Goal: Communication & Community: Answer question/provide support

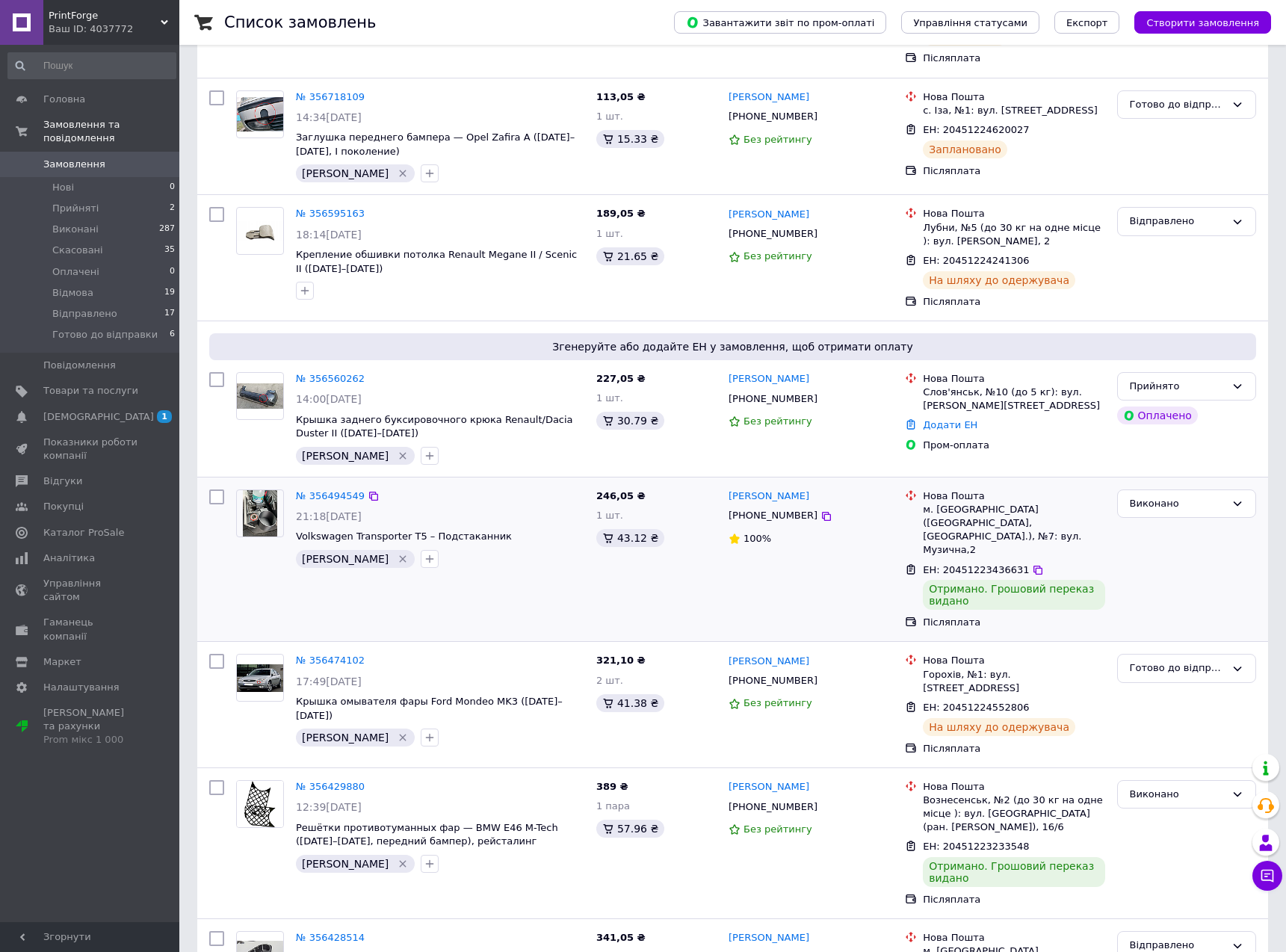
scroll to position [1383, 0]
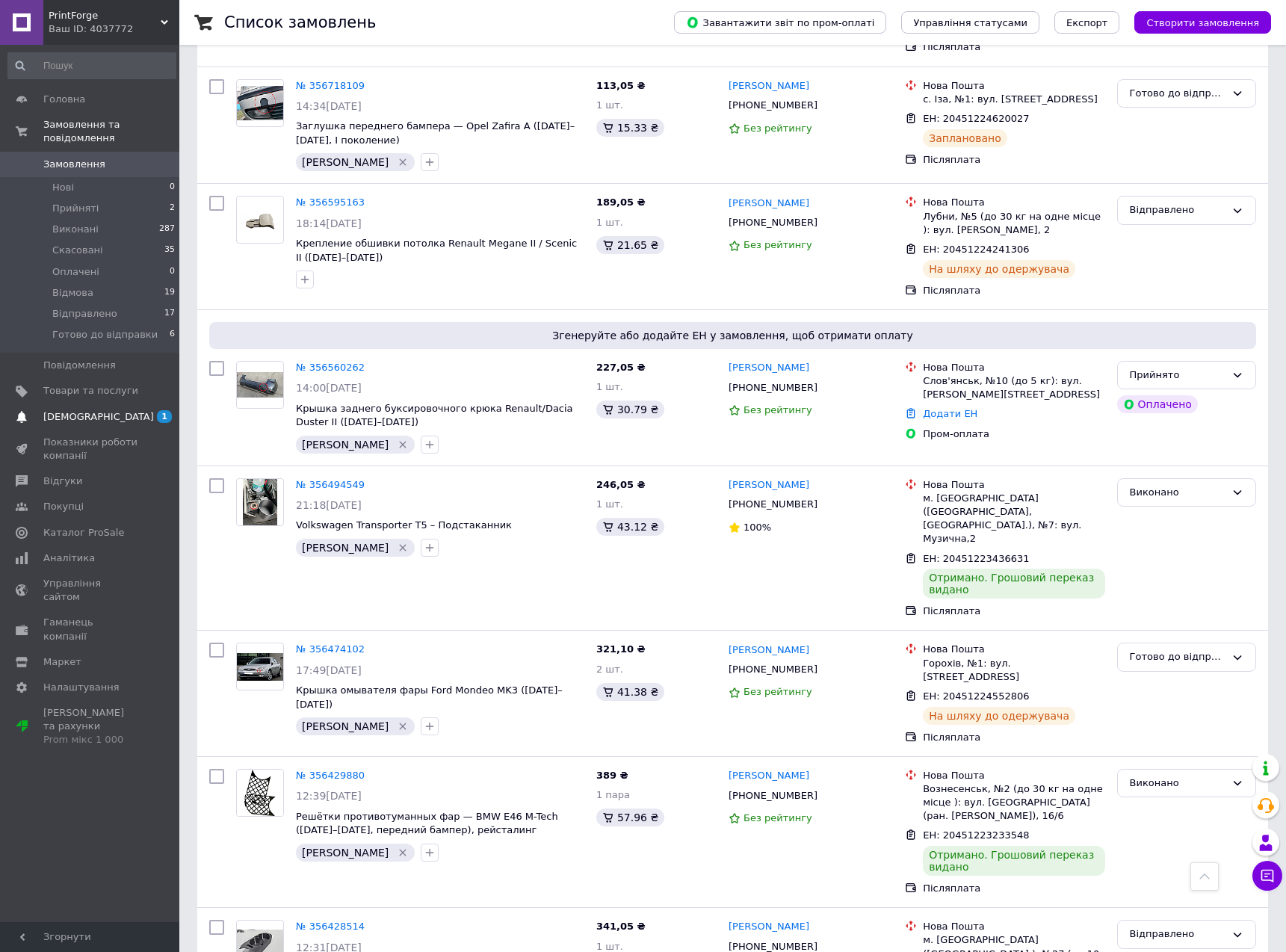
click at [98, 410] on span "[DEMOGRAPHIC_DATA]" at bounding box center [90, 416] width 95 height 13
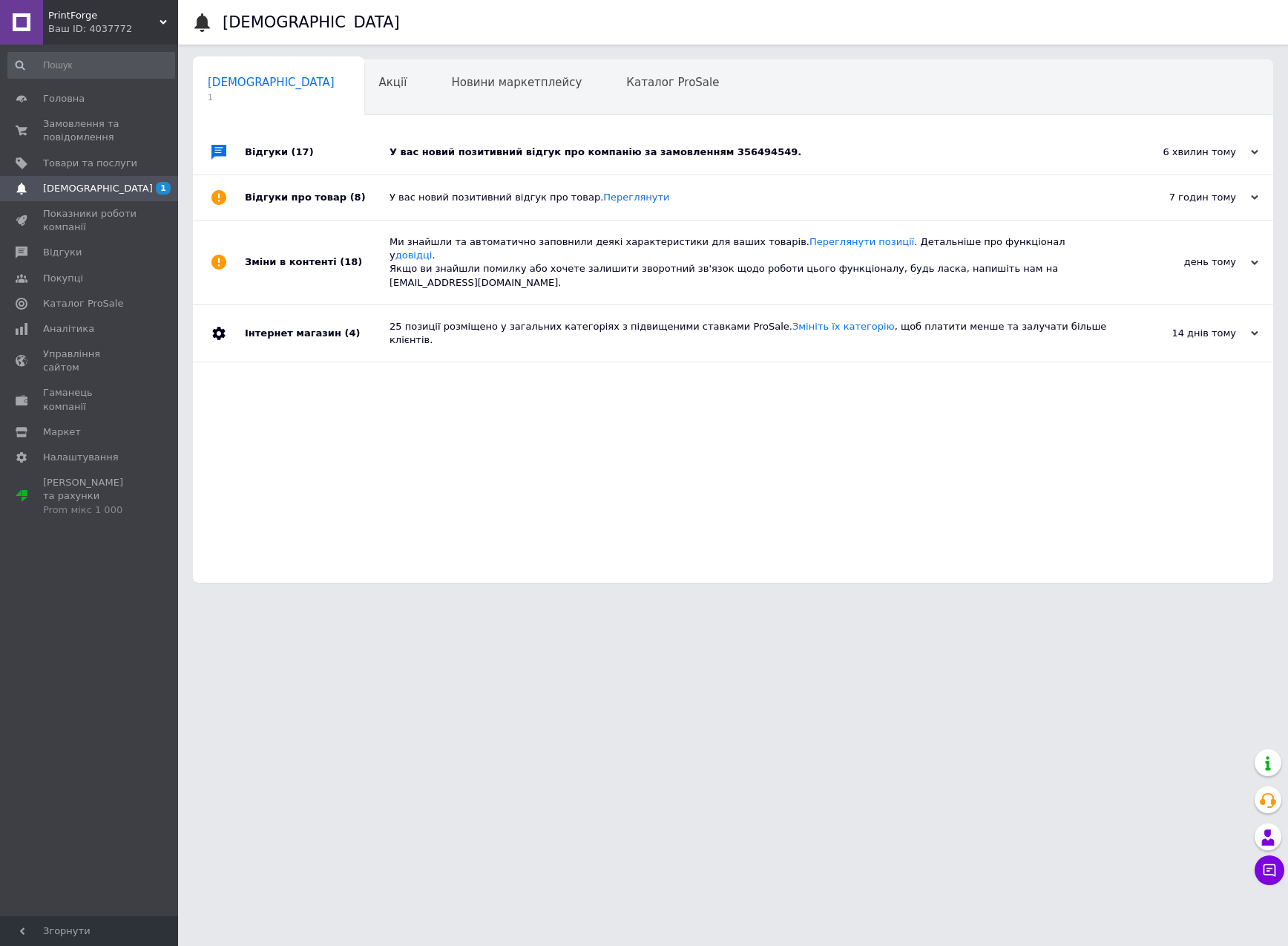
drag, startPoint x: 337, startPoint y: 376, endPoint x: 735, endPoint y: 184, distance: 441.9
click at [337, 376] on div "Відгуки (17) У вас новий позитивний відгук про компанію за замовленням 35649454…" at bounding box center [732, 356] width 1080 height 453
click at [1064, 153] on div "У вас новий позитивний відгук про компанію за замовленням 356494549." at bounding box center [750, 151] width 721 height 13
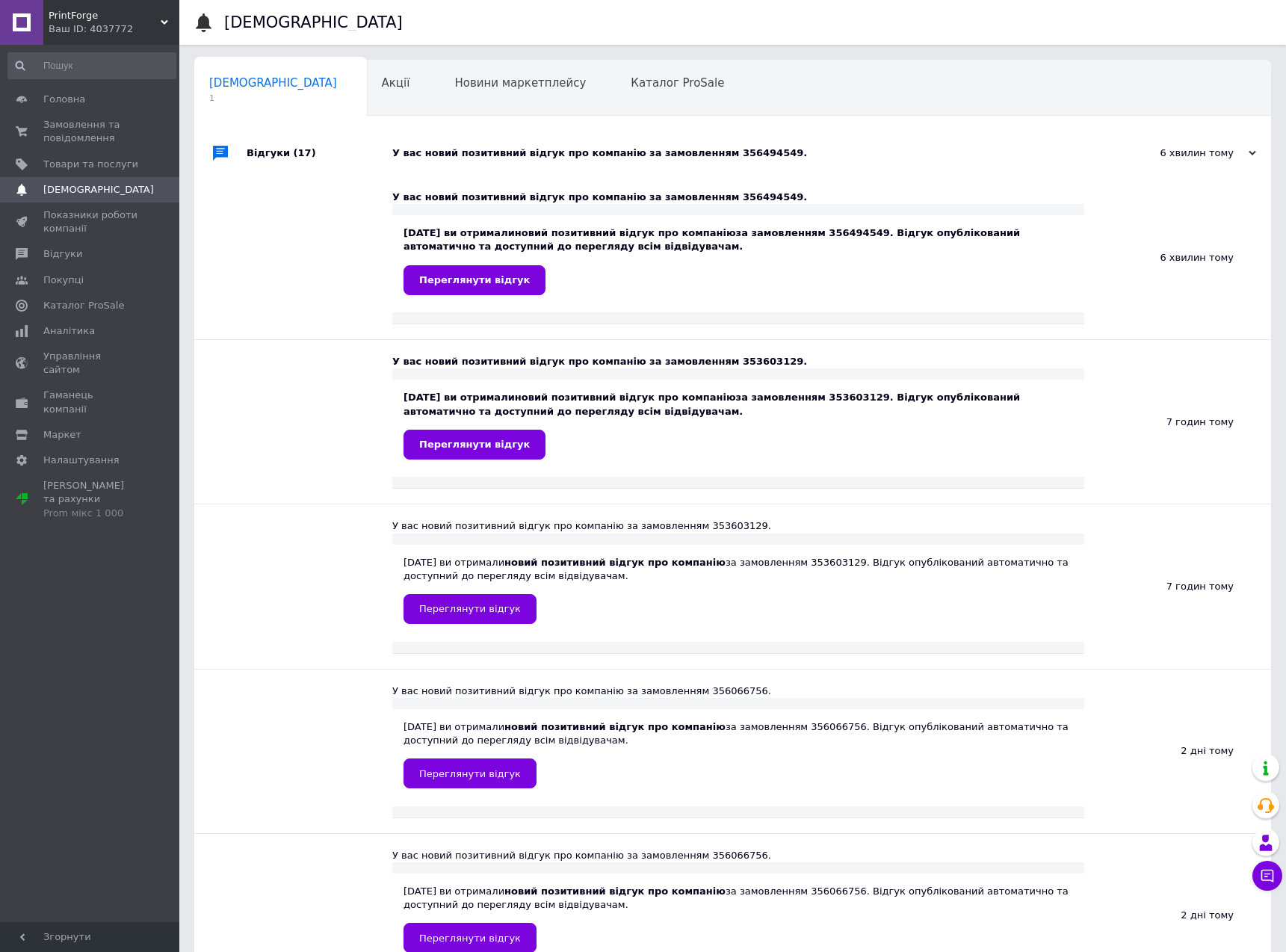
drag, startPoint x: 640, startPoint y: 215, endPoint x: 648, endPoint y: 257, distance: 42.8
click at [646, 254] on div "12.08.2025 ви отримали новий позитивний відгук про компанію за замовленням 3564…" at bounding box center [738, 264] width 692 height 121
click at [648, 257] on div "12.08.2025 ви отримали новий позитивний відгук про компанію за замовленням 3564…" at bounding box center [738, 260] width 669 height 68
click at [111, 333] on span "Аналітика" at bounding box center [90, 331] width 95 height 13
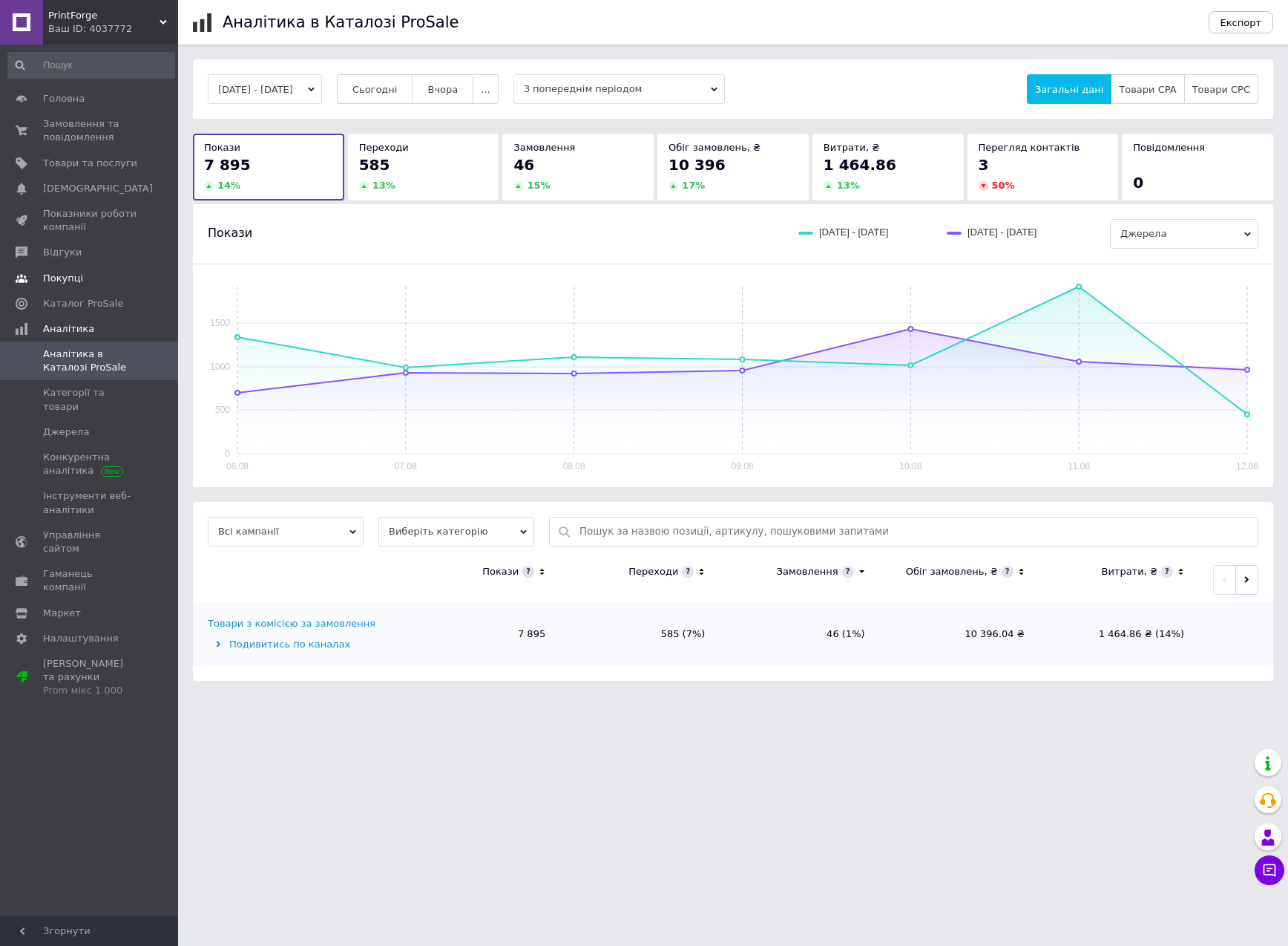
click at [87, 279] on span "Покупці" at bounding box center [90, 278] width 94 height 13
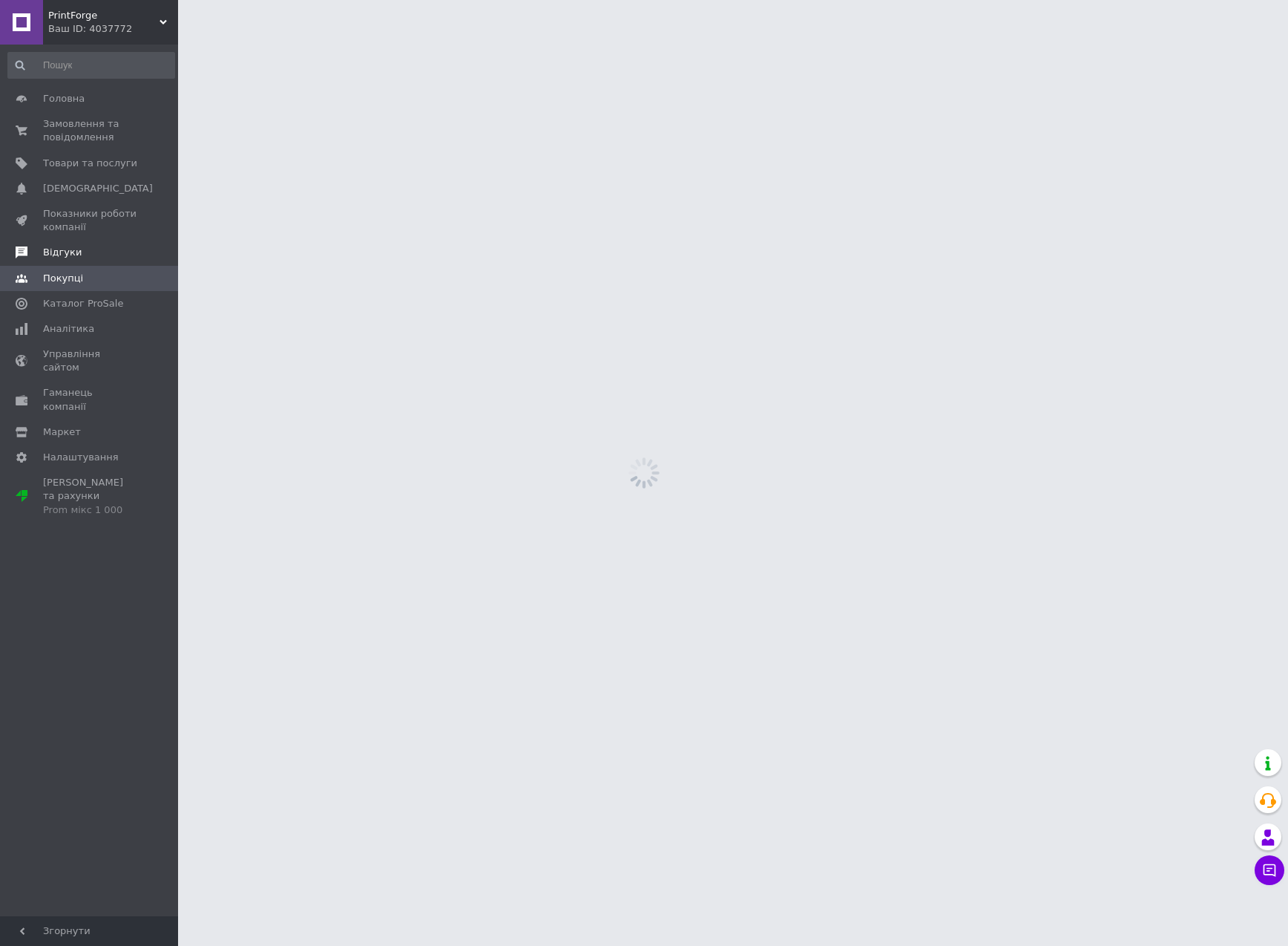
click at [88, 254] on span "Відгуки" at bounding box center [90, 252] width 94 height 13
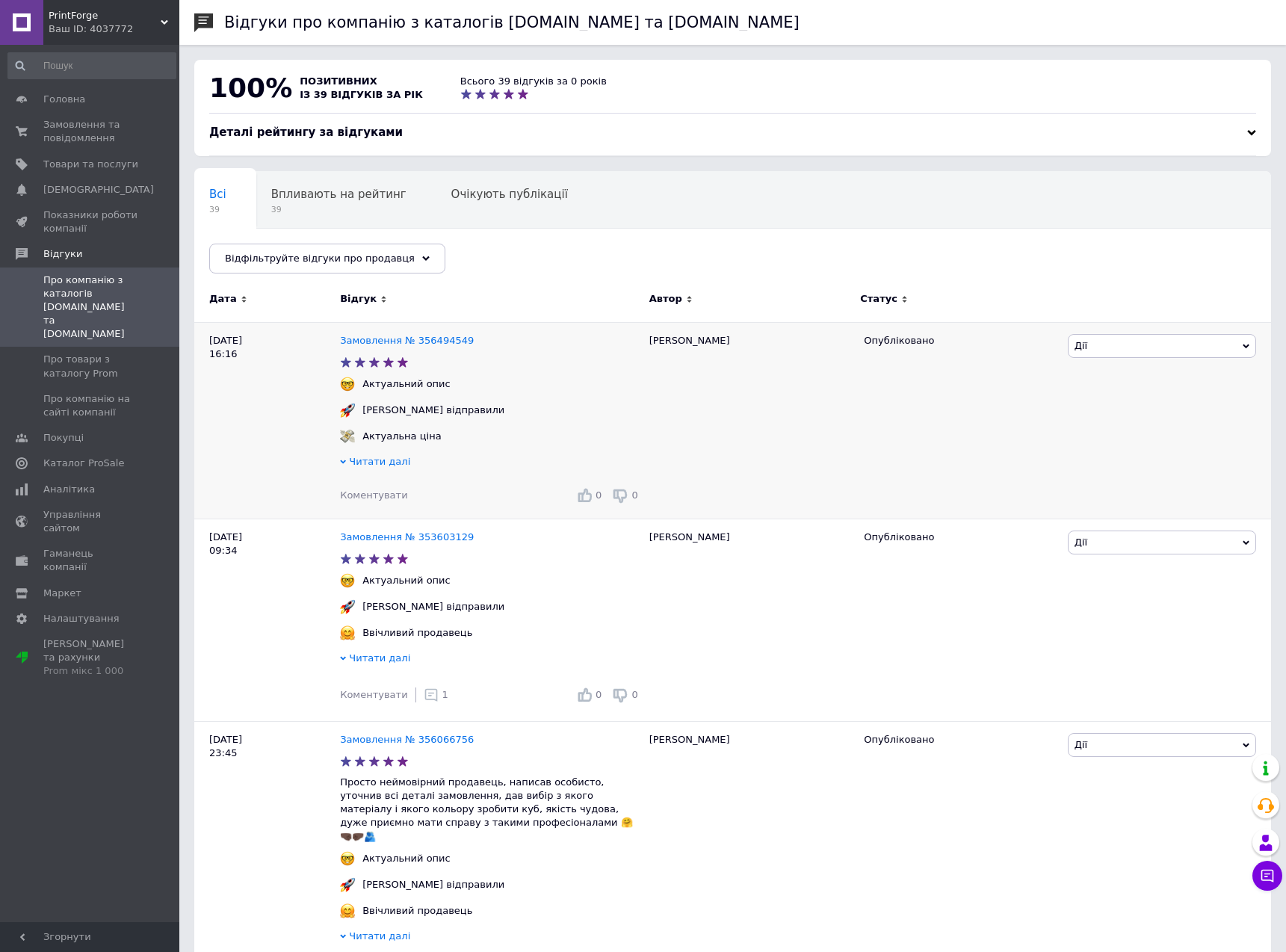
click at [543, 427] on div "Швидко відправили" at bounding box center [491, 416] width 301 height 26
click at [402, 338] on link "Замовлення № 356494549" at bounding box center [407, 340] width 134 height 12
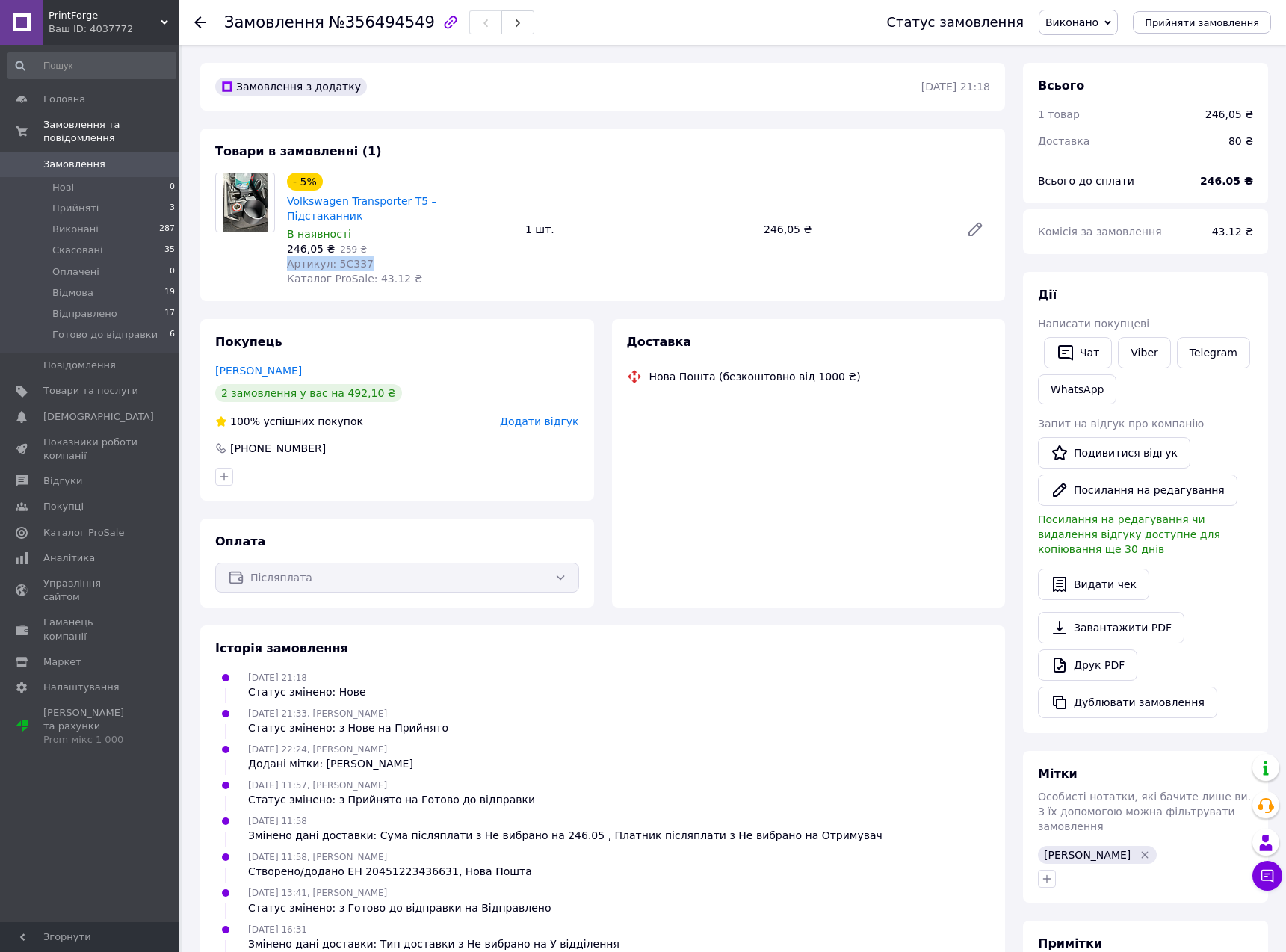
drag, startPoint x: 459, startPoint y: 230, endPoint x: 456, endPoint y: 263, distance: 33.1
click at [456, 263] on div "- 5% Volkswagen Transporter T5 – Підстаканник В наявності 246,05 ₴   259 ₴ Арти…" at bounding box center [400, 229] width 238 height 120
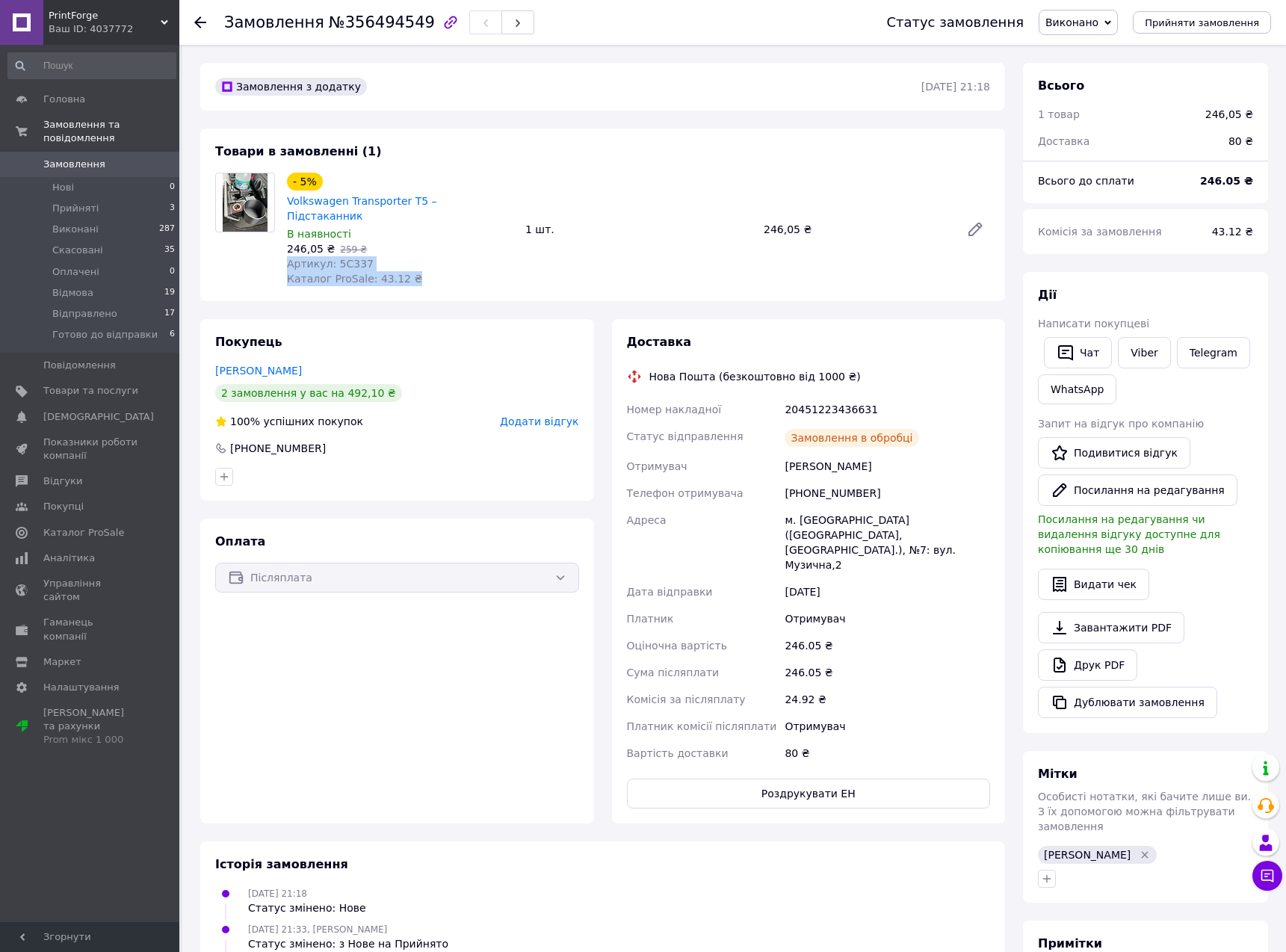
click at [456, 264] on div "- 5% Volkswagen Transporter T5 – Підстаканник В наявності 246,05 ₴   259 ₴ Арти…" at bounding box center [400, 229] width 238 height 120
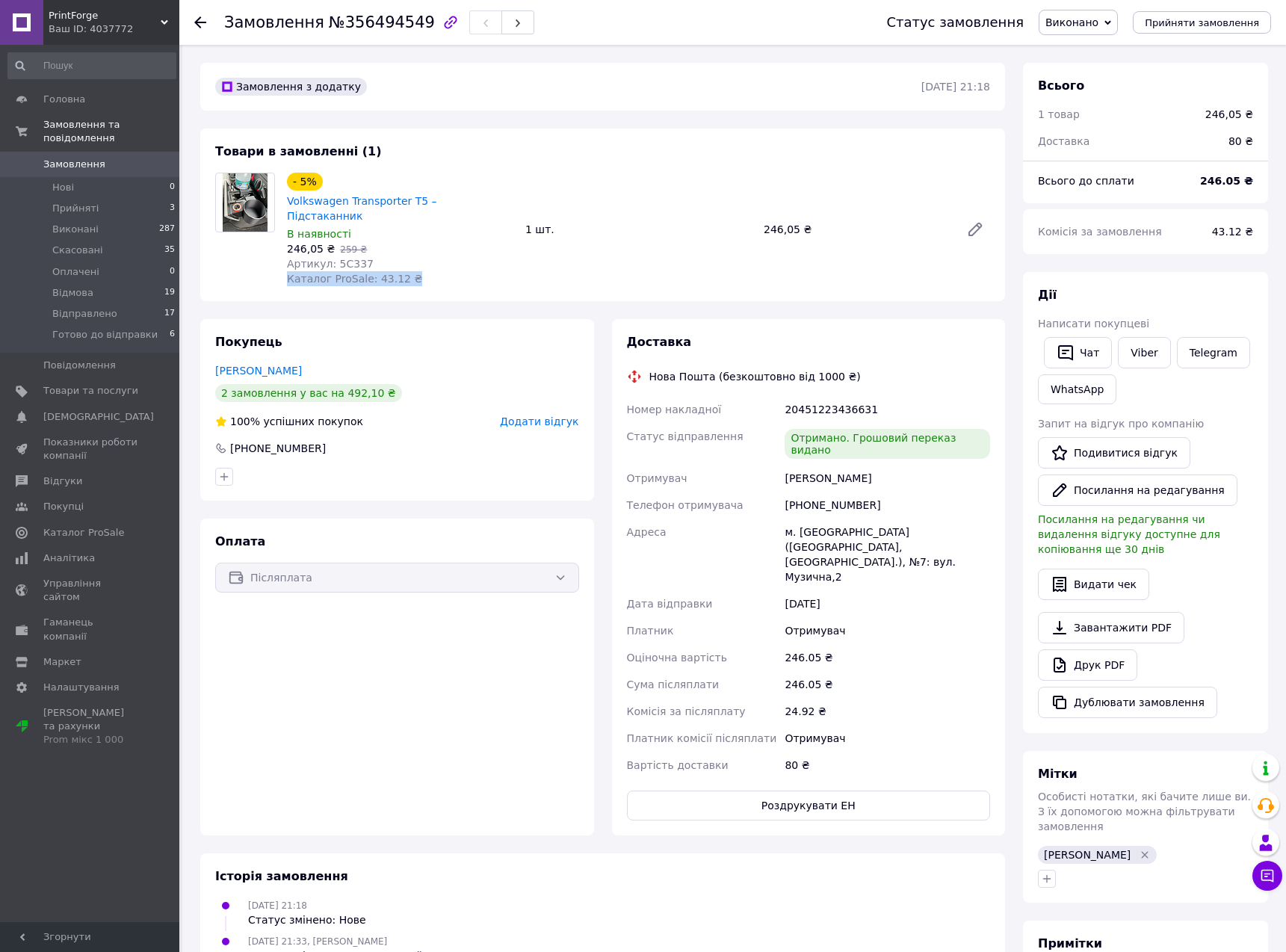
drag, startPoint x: 456, startPoint y: 273, endPoint x: 458, endPoint y: 240, distance: 33.1
click at [458, 240] on div "- 5% Volkswagen Transporter T5 – Підстаканник В наявності 246,05 ₴   259 ₴ Арти…" at bounding box center [400, 229] width 238 height 120
click at [458, 257] on div "Артикул: 5C337" at bounding box center [400, 264] width 226 height 15
drag, startPoint x: 458, startPoint y: 233, endPoint x: 452, endPoint y: 280, distance: 47.4
click at [452, 280] on div "Товари в замовленні (1) - 5% Volkswagen Transporter T5 – Підстаканник В наявнос…" at bounding box center [602, 214] width 805 height 172
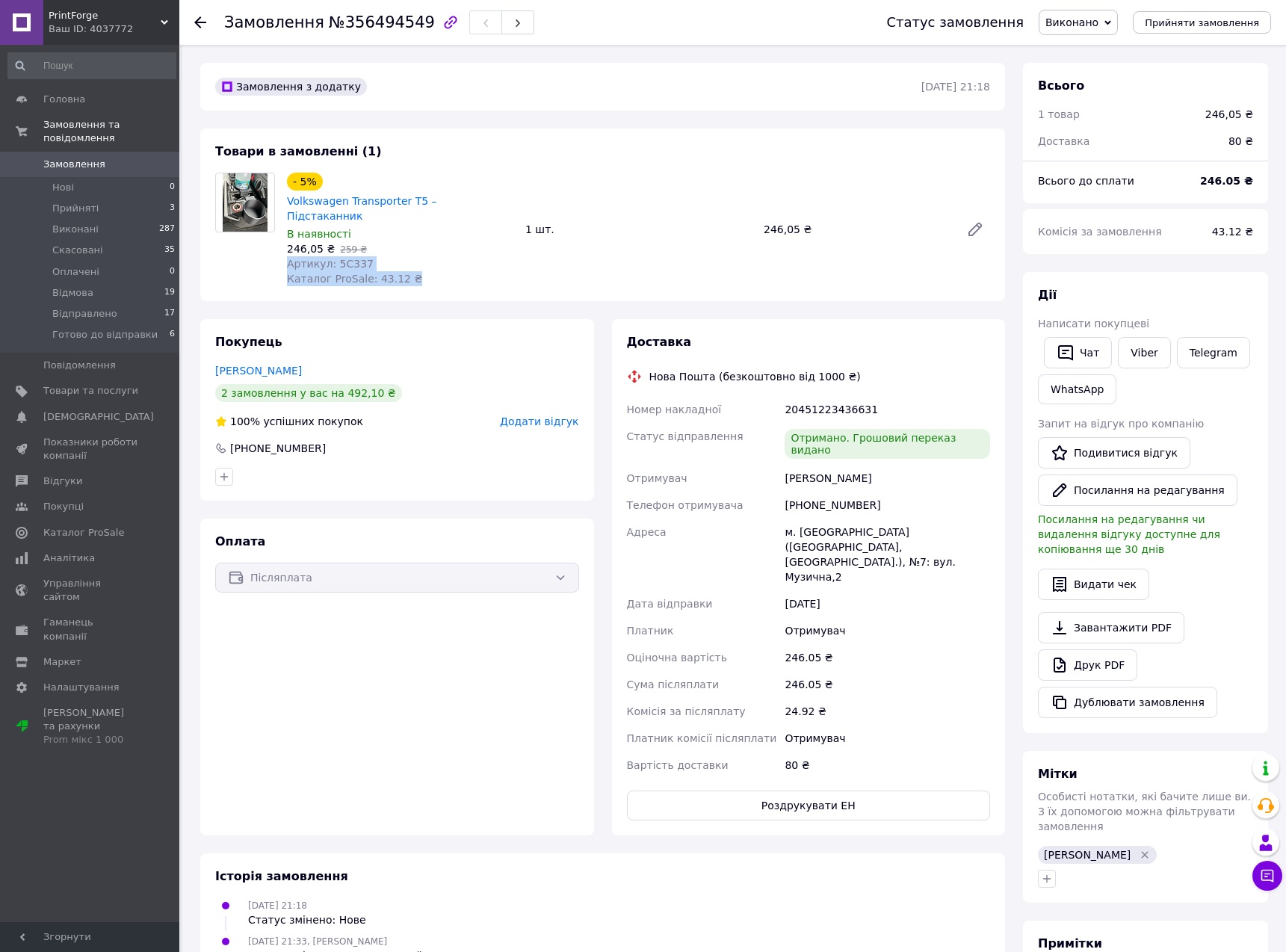
click at [452, 280] on div "Товари в замовленні (1) - 5% Volkswagen Transporter T5 – Підстаканник В наявнос…" at bounding box center [602, 214] width 805 height 172
drag, startPoint x: 450, startPoint y: 284, endPoint x: 440, endPoint y: 236, distance: 49.0
click at [440, 236] on div "Товари в замовленні (1) - 5% Volkswagen Transporter T5 – Підстаканник В наявнос…" at bounding box center [602, 214] width 805 height 172
click at [440, 241] on div "246,05 ₴   259 ₴" at bounding box center [400, 248] width 226 height 15
drag, startPoint x: 440, startPoint y: 234, endPoint x: 441, endPoint y: 281, distance: 47.0
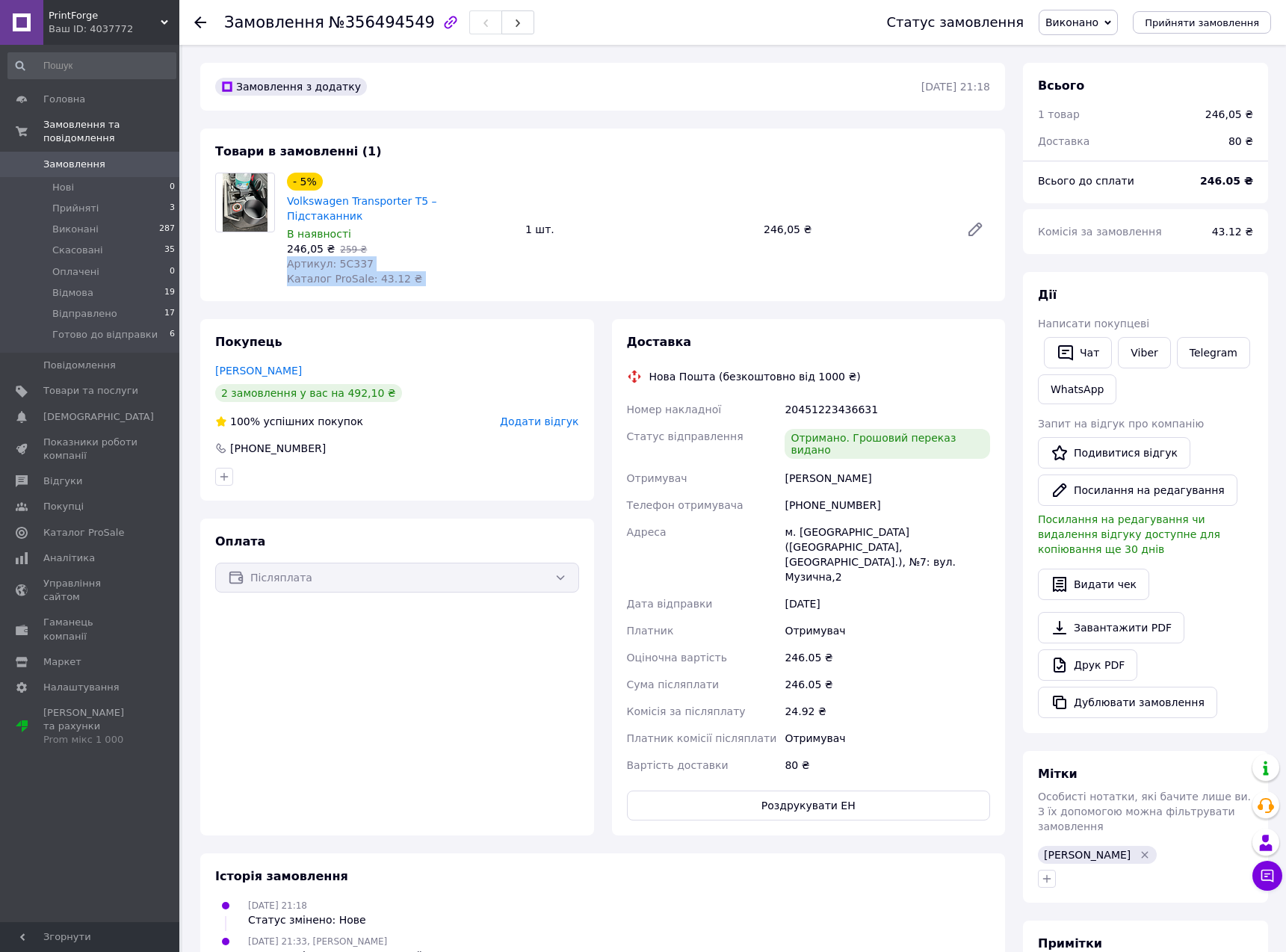
click at [438, 284] on div "Товари в замовленні (1) - 5% Volkswagen Transporter T5 – Підстаканник В наявнос…" at bounding box center [602, 214] width 805 height 172
click at [441, 281] on div "Товари в замовленні (1) - 5% Volkswagen Transporter T5 – Підстаканник В наявнос…" at bounding box center [602, 214] width 805 height 172
drag, startPoint x: 437, startPoint y: 263, endPoint x: 434, endPoint y: 244, distance: 19.2
click at [434, 244] on div "Товари в замовленні (1) - 5% Volkswagen Transporter T5 – Підстаканник В наявнос…" at bounding box center [602, 214] width 805 height 172
click at [434, 257] on div "Артикул: 5C337" at bounding box center [400, 264] width 226 height 15
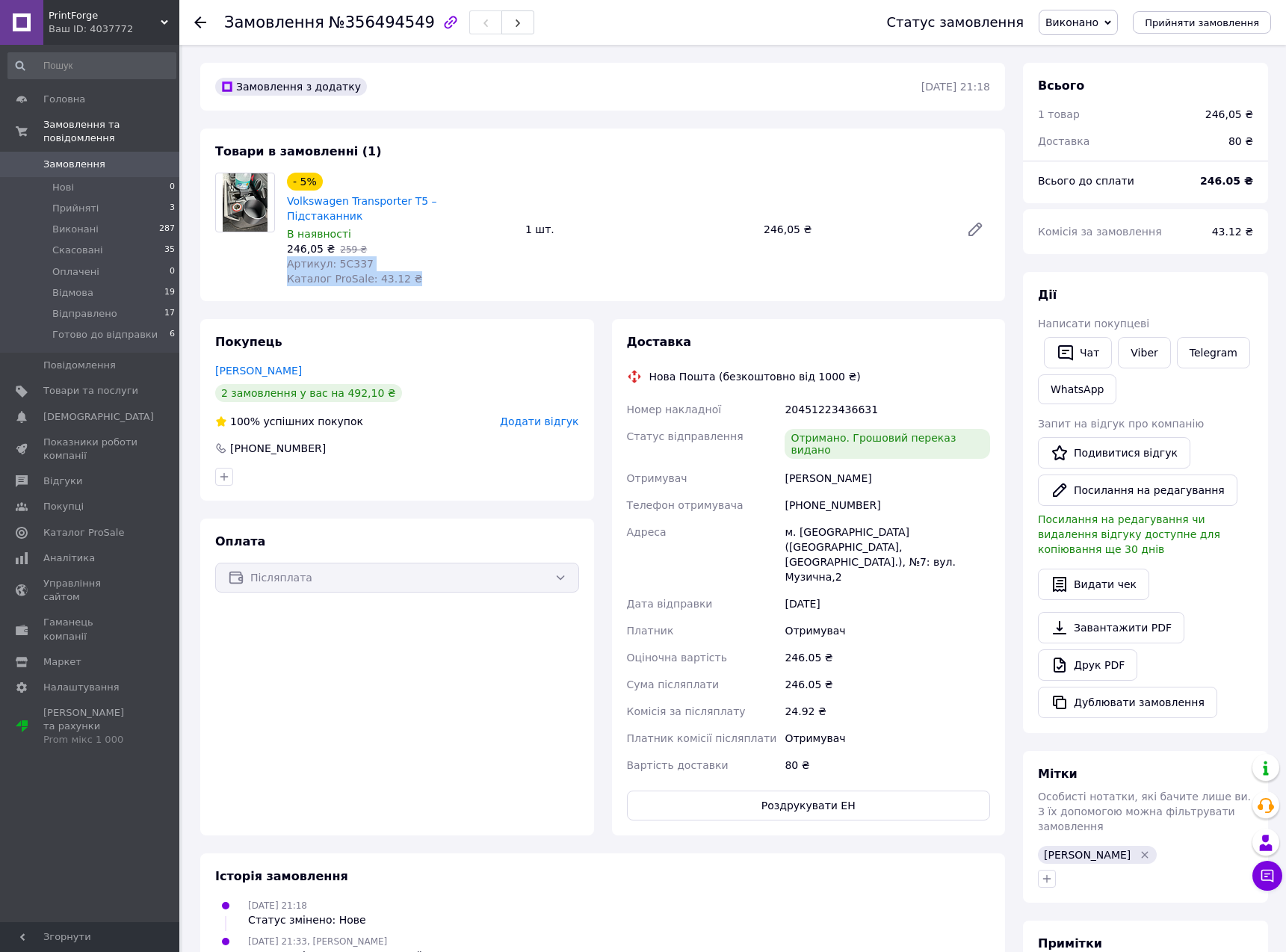
drag, startPoint x: 436, startPoint y: 231, endPoint x: 431, endPoint y: 285, distance: 54.2
click at [431, 285] on div "Товари в замовленні (1) - 5% Volkswagen Transporter T5 – Підстаканник В наявнос…" at bounding box center [602, 214] width 805 height 172
click at [432, 285] on div "Товари в замовленні (1) - 5% Volkswagen Transporter T5 – Підстаканник В наявнос…" at bounding box center [602, 214] width 805 height 172
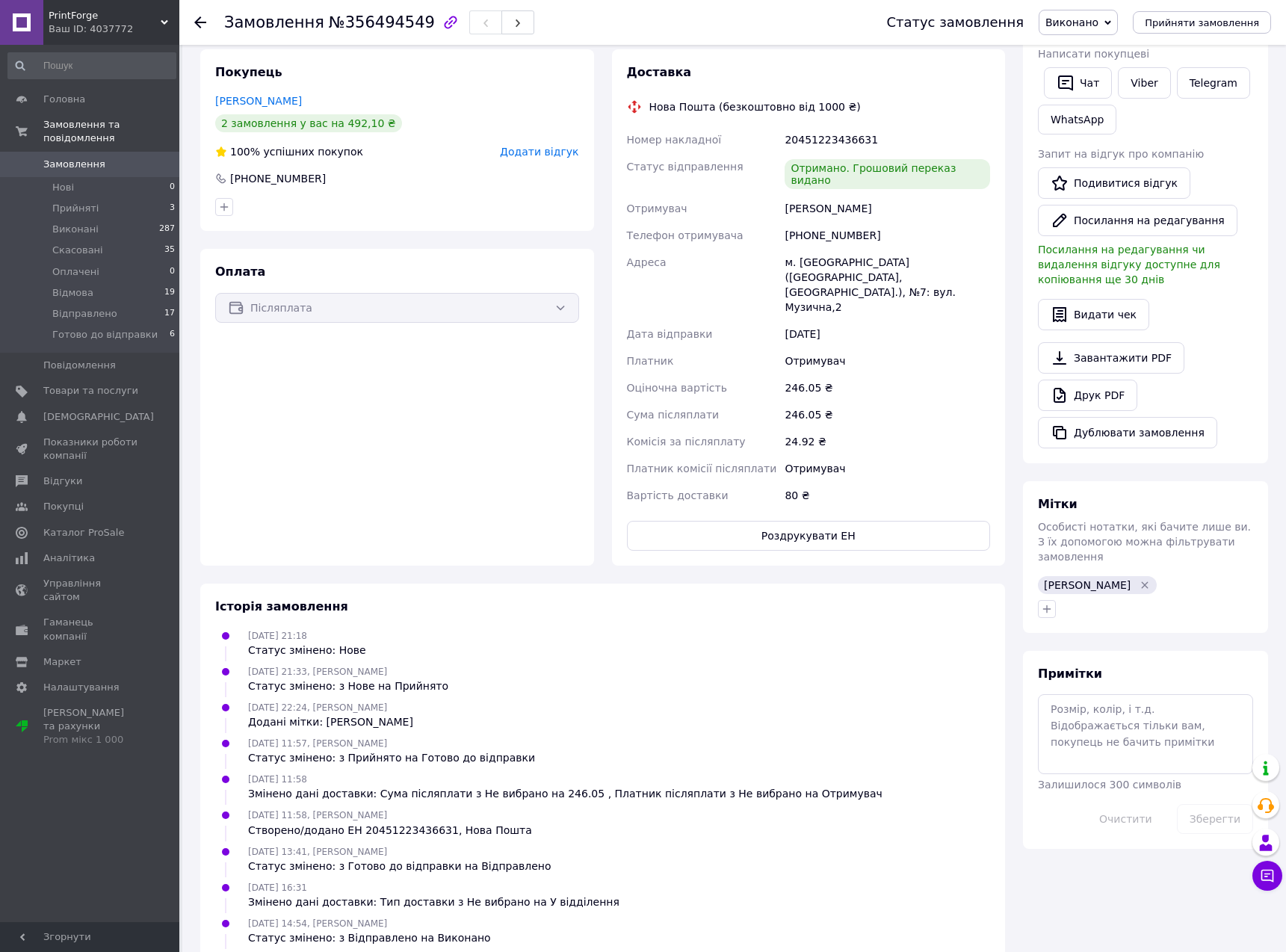
scroll to position [274, 0]
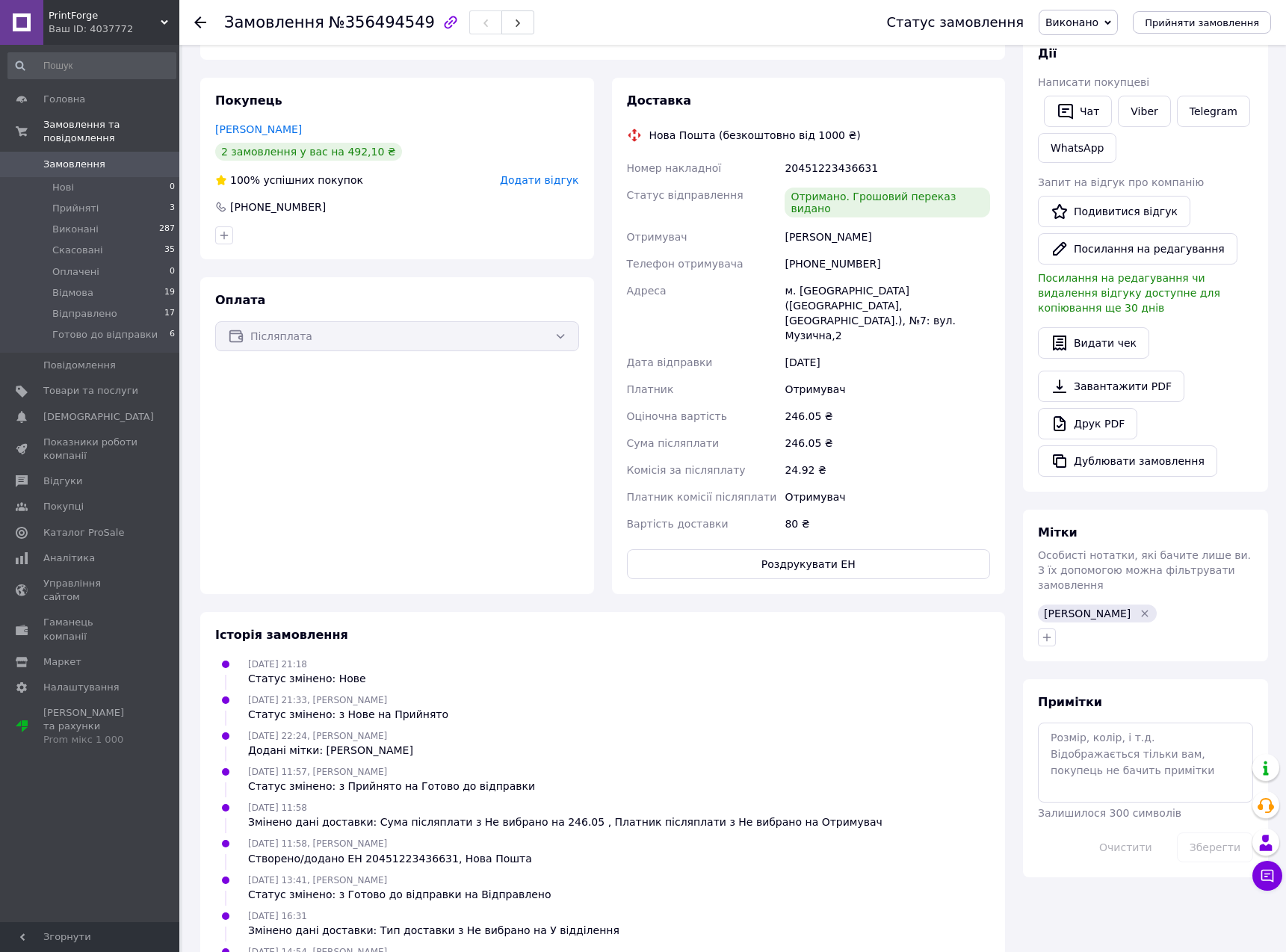
drag, startPoint x: 518, startPoint y: 624, endPoint x: 570, endPoint y: 269, distance: 358.8
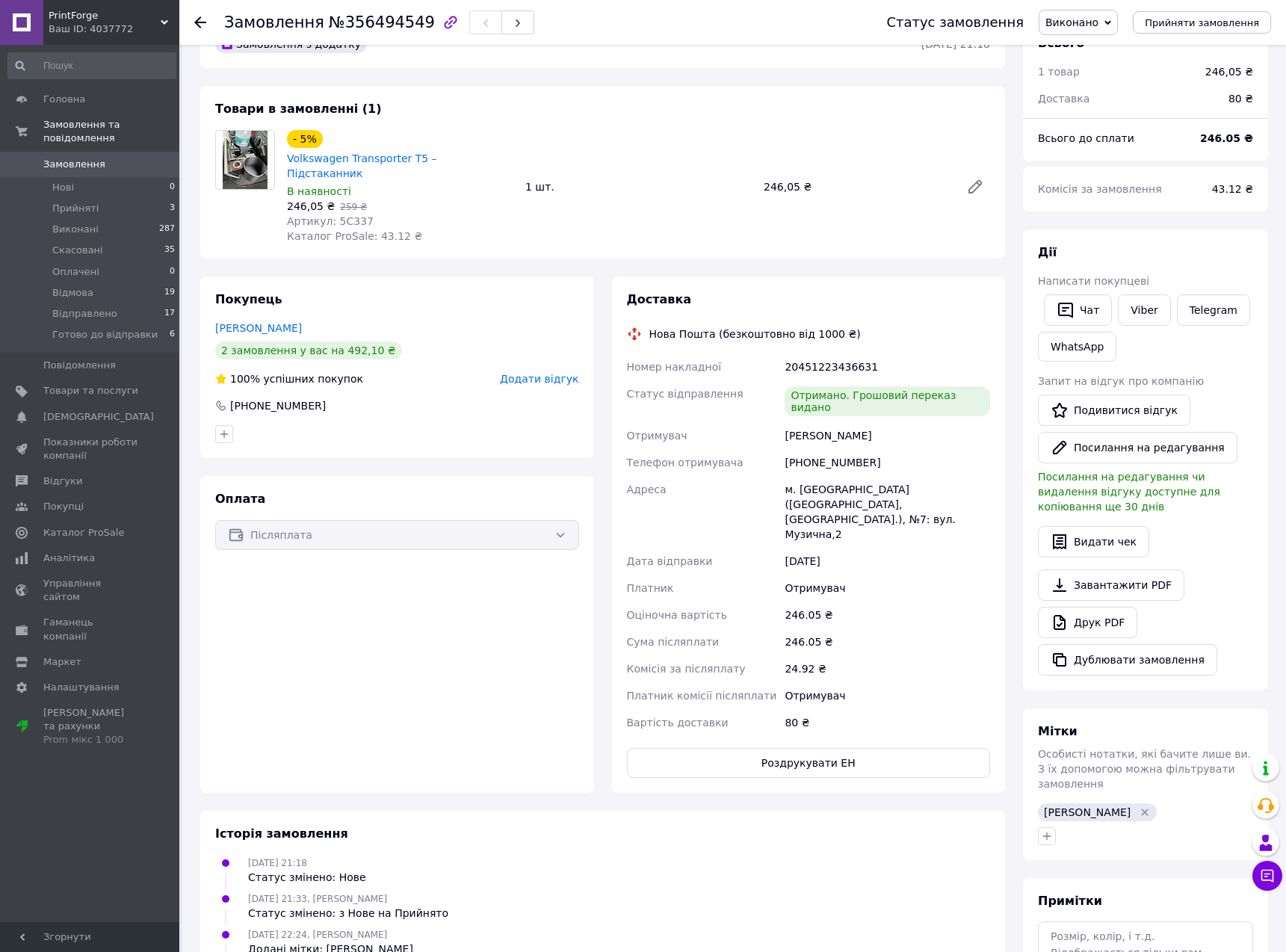
scroll to position [0, 0]
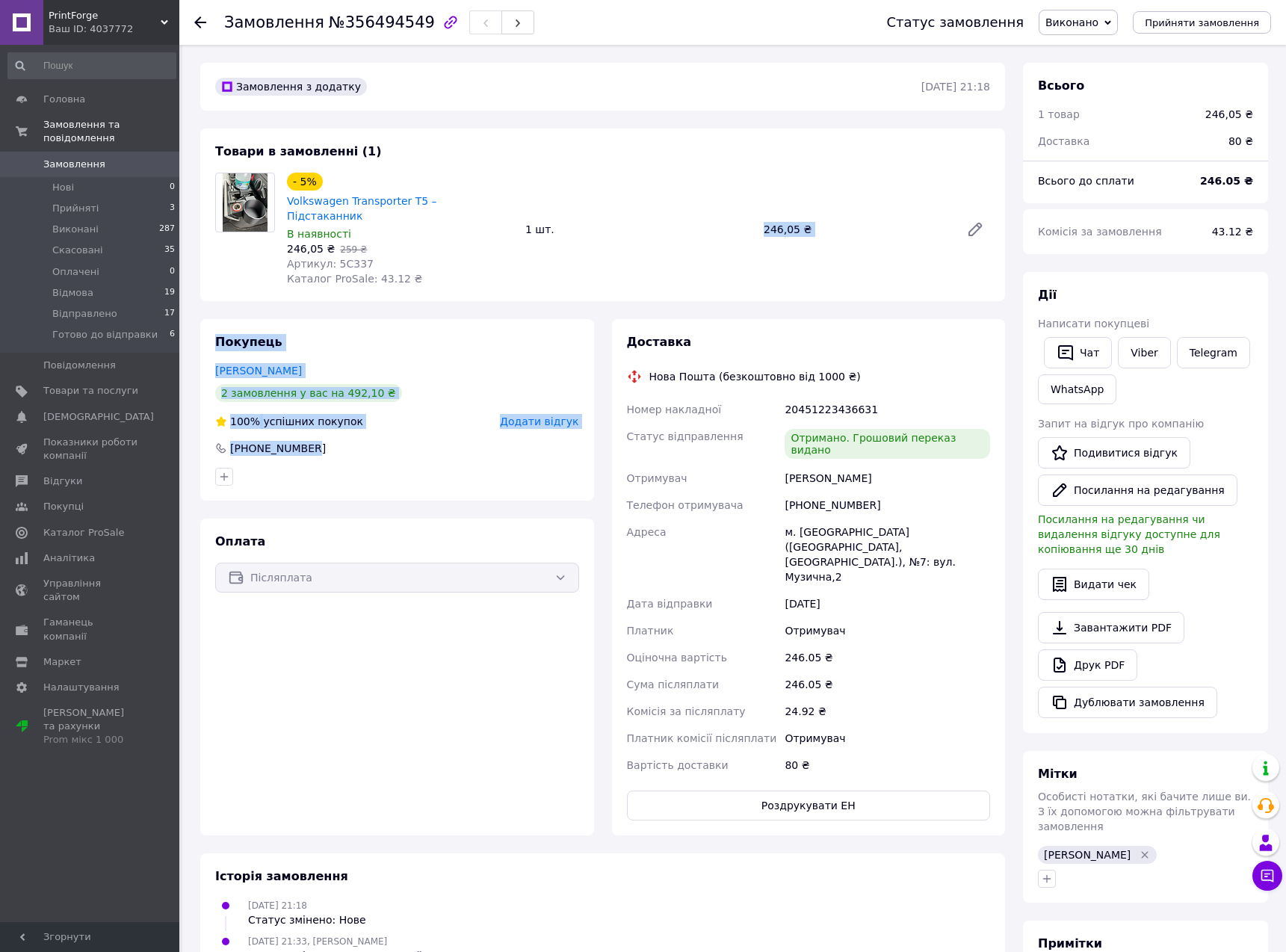
drag, startPoint x: 554, startPoint y: 242, endPoint x: 578, endPoint y: 457, distance: 216.3
click at [578, 456] on div "Замовлення з додатку 09.08.2025 | 21:18 Товари в замовленні (1) - 5% Volkswagen…" at bounding box center [602, 664] width 822 height 1202
click at [578, 464] on div at bounding box center [397, 476] width 370 height 24
drag, startPoint x: 559, startPoint y: 379, endPoint x: 556, endPoint y: 360, distance: 19.2
click at [556, 367] on div "Покупець коваль петро 2 замовлення у вас на 492,10 ₴ 100% успішних покупок Дода…" at bounding box center [396, 410] width 393 height 182
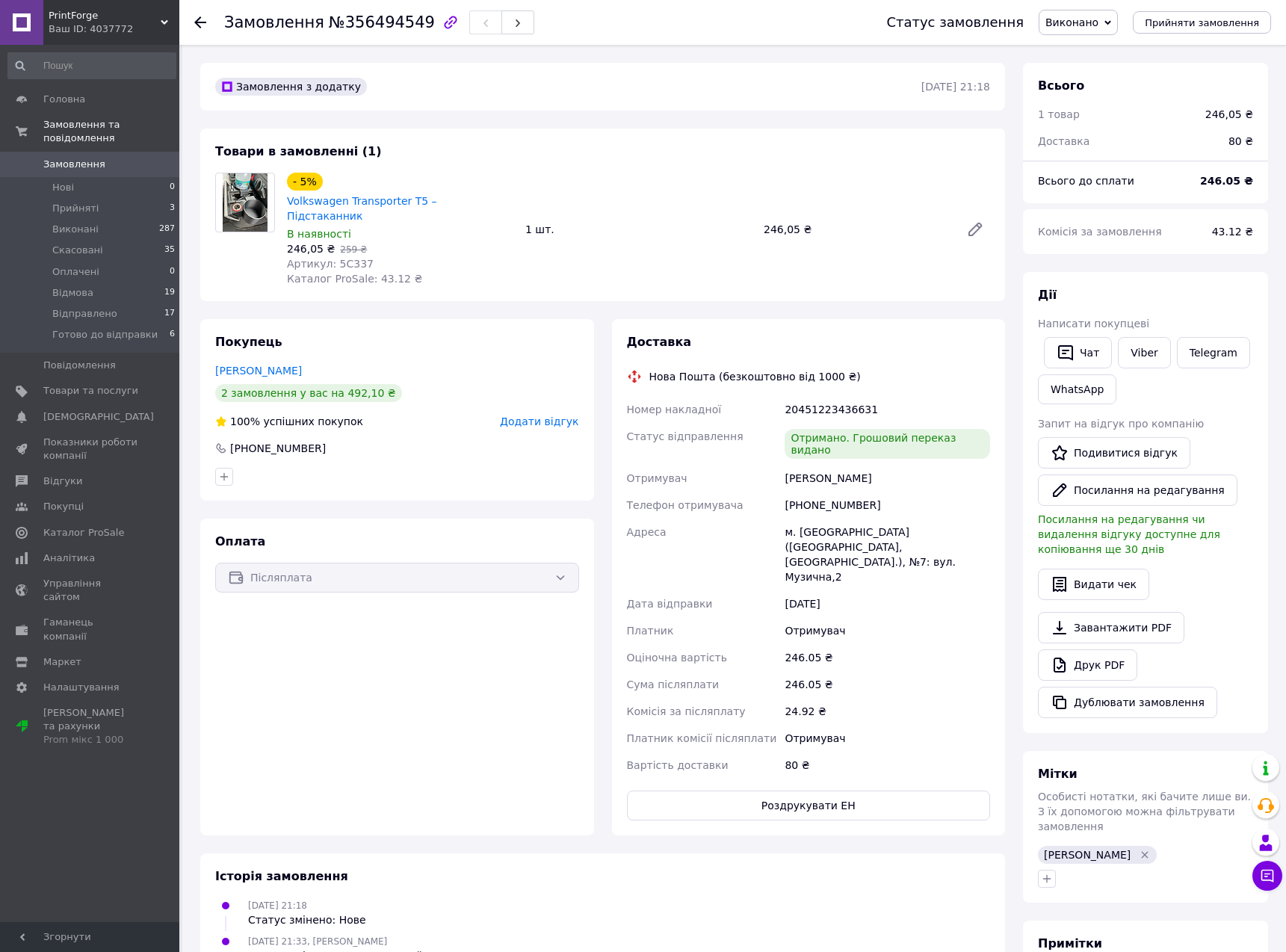
click at [556, 363] on div "[PERSON_NAME]" at bounding box center [396, 370] width 364 height 15
drag, startPoint x: 550, startPoint y: 294, endPoint x: 522, endPoint y: 427, distance: 135.9
click at [525, 422] on div "Замовлення з додатку 09.08.2025 | 21:18 Товари в замовленні (1) - 5% Volkswagen…" at bounding box center [602, 664] width 822 height 1202
click at [522, 440] on div "[PHONE_NUMBER]" at bounding box center [396, 447] width 367 height 15
drag, startPoint x: 277, startPoint y: 382, endPoint x: 356, endPoint y: 379, distance: 79.1
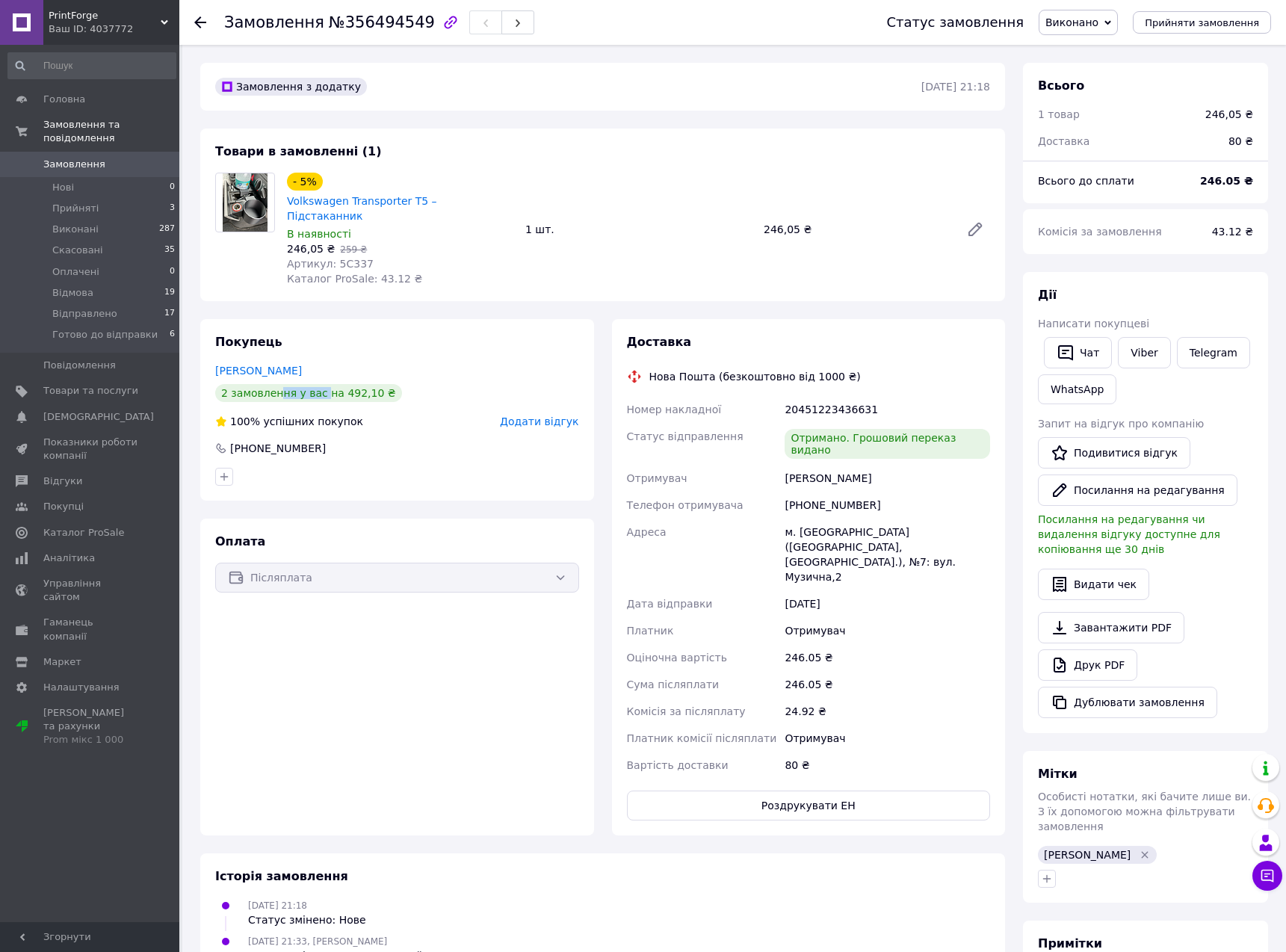
click at [346, 384] on div "2 замовлення у вас на 492,10 ₴" at bounding box center [308, 393] width 187 height 18
click at [356, 384] on div "2 замовлення у вас на 492,10 ₴" at bounding box center [308, 393] width 187 height 18
drag, startPoint x: 376, startPoint y: 372, endPoint x: 250, endPoint y: 376, distance: 126.1
click at [271, 384] on div "2 замовлення у вас на 492,10 ₴" at bounding box center [396, 393] width 364 height 18
drag, startPoint x: 250, startPoint y: 376, endPoint x: 289, endPoint y: 378, distance: 39.1
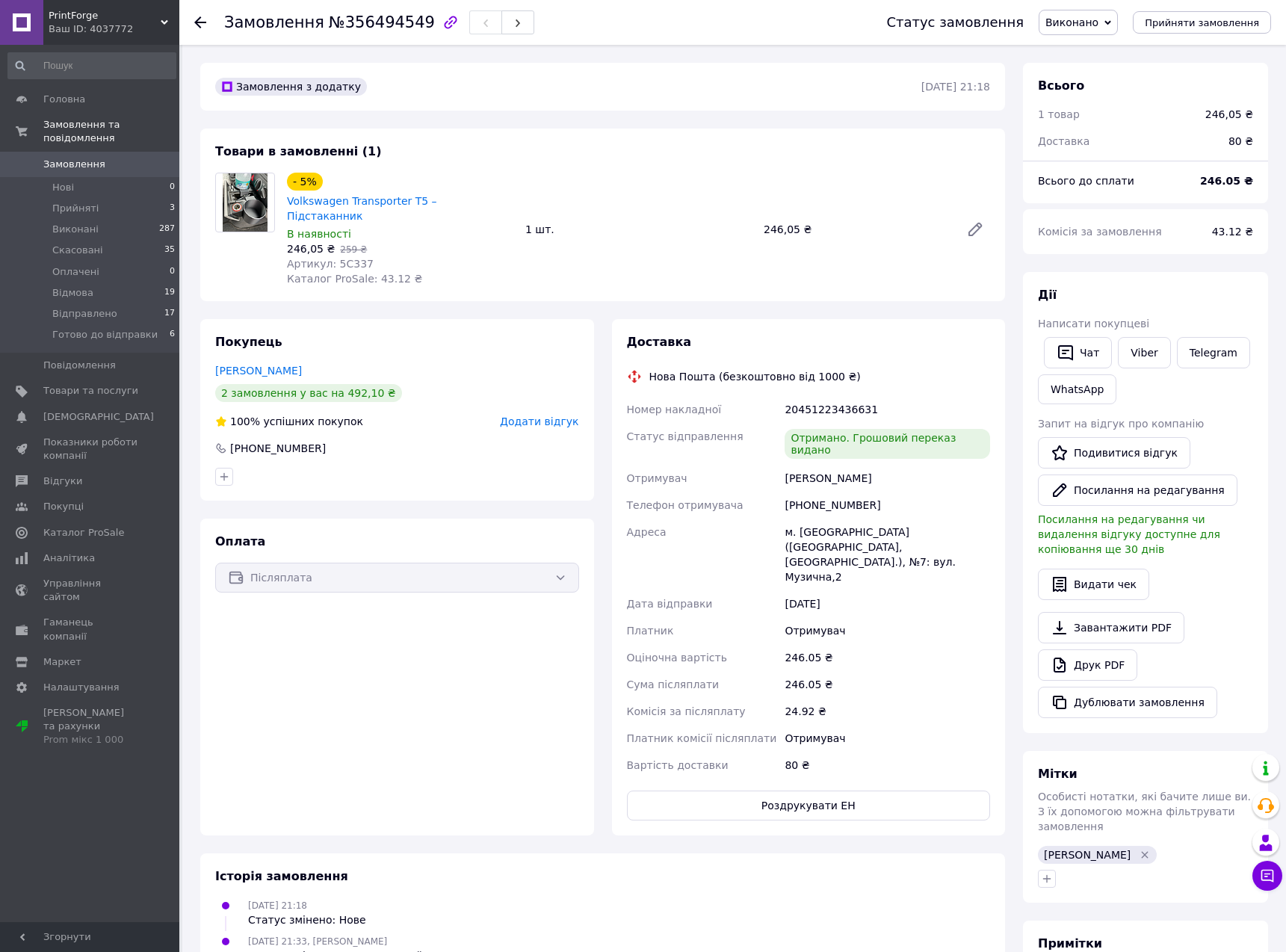
click at [252, 384] on div "2 замовлення у вас на 492,10 ₴" at bounding box center [308, 393] width 187 height 18
click at [237, 365] on link "[PERSON_NAME]" at bounding box center [258, 370] width 87 height 12
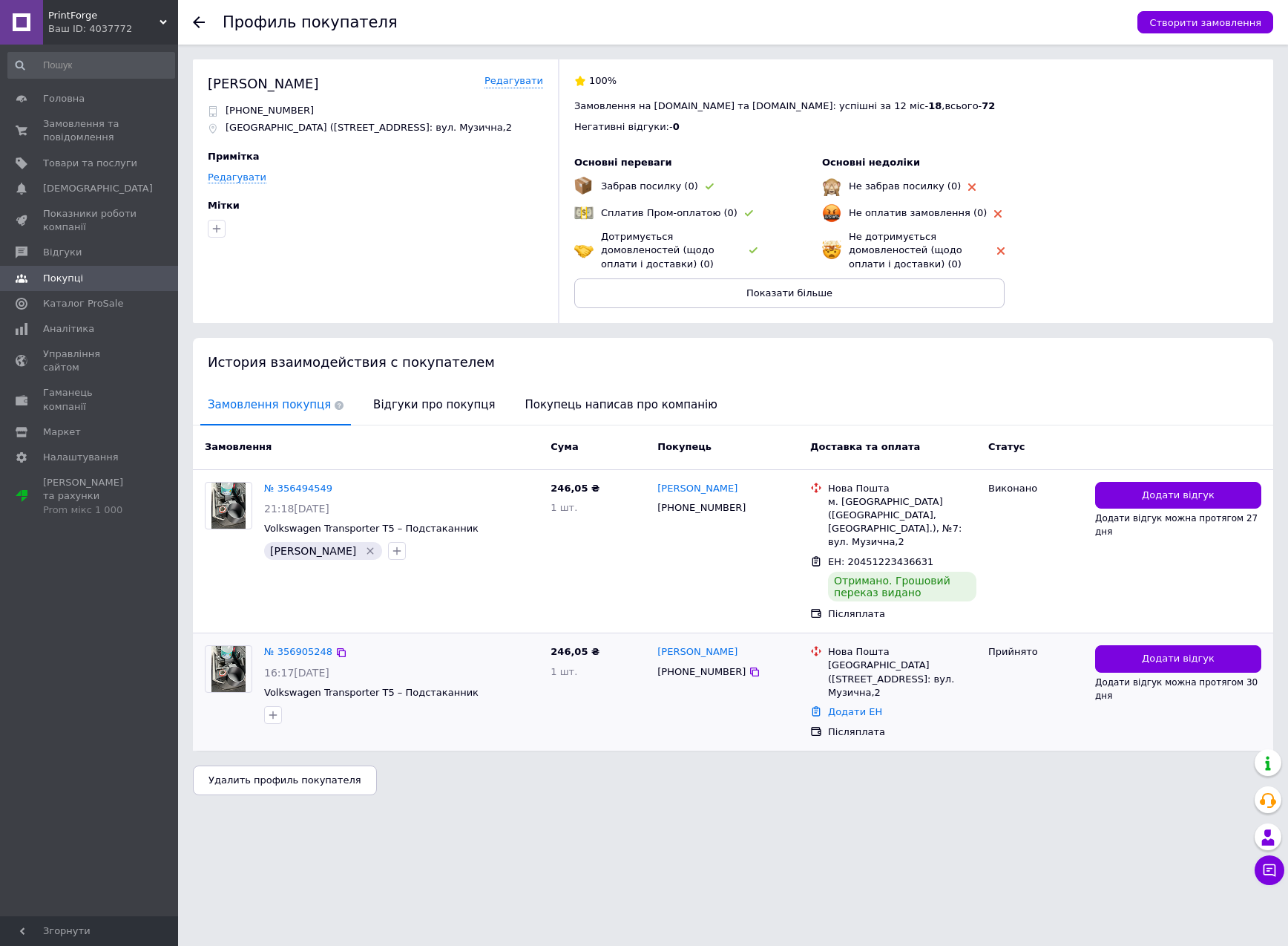
click at [484, 668] on div "№ 356905248 16:17[DATE] Volkswagen Transporter T5 – Подстаканник" at bounding box center [401, 683] width 286 height 90
click at [495, 544] on div "[PERSON_NAME]" at bounding box center [401, 551] width 280 height 24
drag, startPoint x: 492, startPoint y: 480, endPoint x: 501, endPoint y: 680, distance: 200.2
click at [500, 677] on div "Замовлення Cума Покупець Доставка та оплата Статус № 356494549 21:18[DATE] Volk…" at bounding box center [732, 587] width 1080 height 325
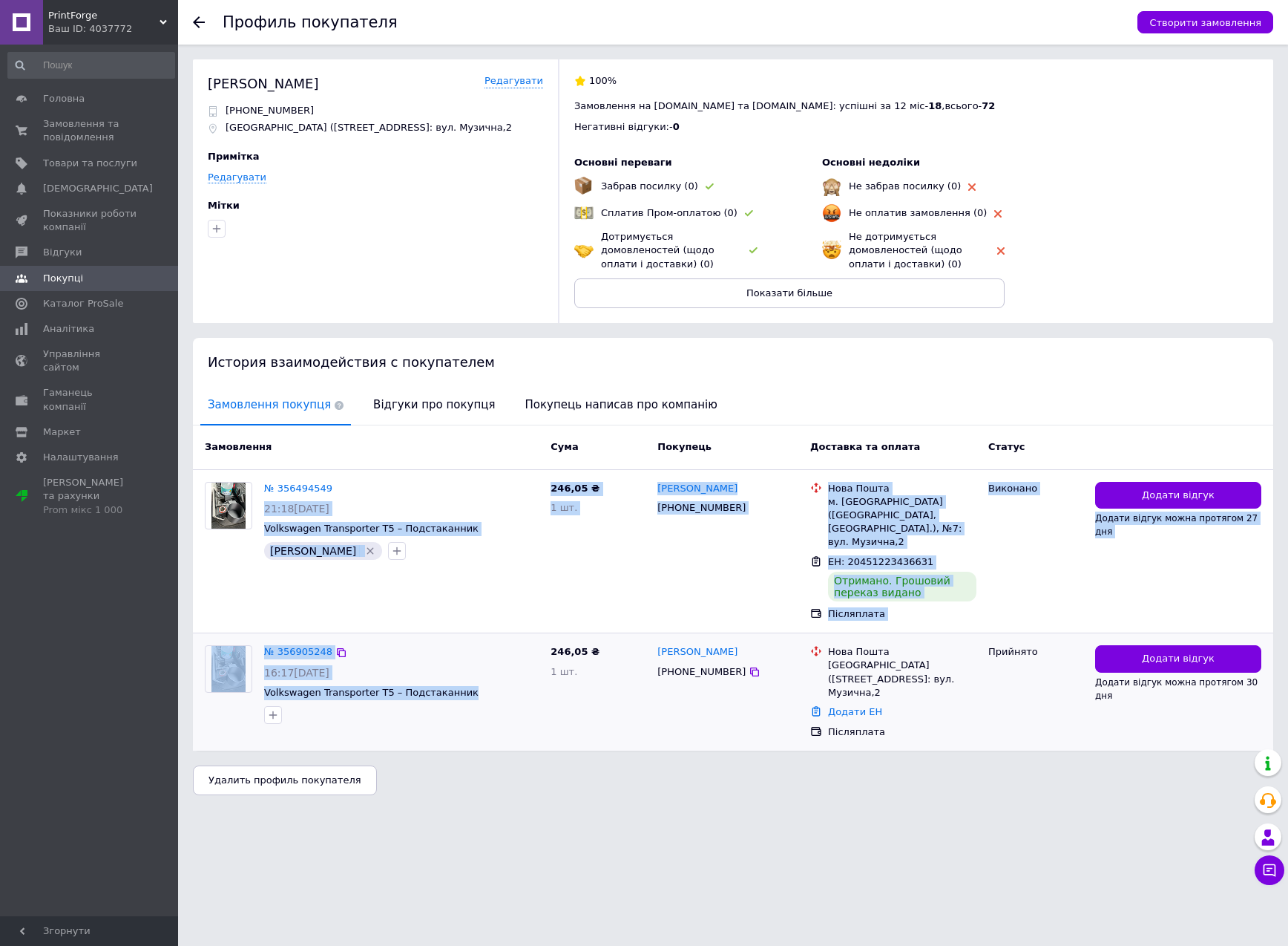
click at [501, 686] on span "Volkswagen Transporter T5 – Подстаканник" at bounding box center [401, 693] width 275 height 14
drag, startPoint x: 515, startPoint y: 657, endPoint x: 493, endPoint y: 521, distance: 137.8
click at [494, 529] on div "Замовлення Cума Покупець Доставка та оплата Статус № 356494549 21:18[DATE] Volk…" at bounding box center [732, 587] width 1080 height 325
drag, startPoint x: 493, startPoint y: 521, endPoint x: 491, endPoint y: 492, distance: 29.1
click at [493, 520] on div "№ 356494549 21:18[DATE] Volkswagen Transporter T5 – Подстаканник [PERSON_NAME]" at bounding box center [401, 521] width 286 height 90
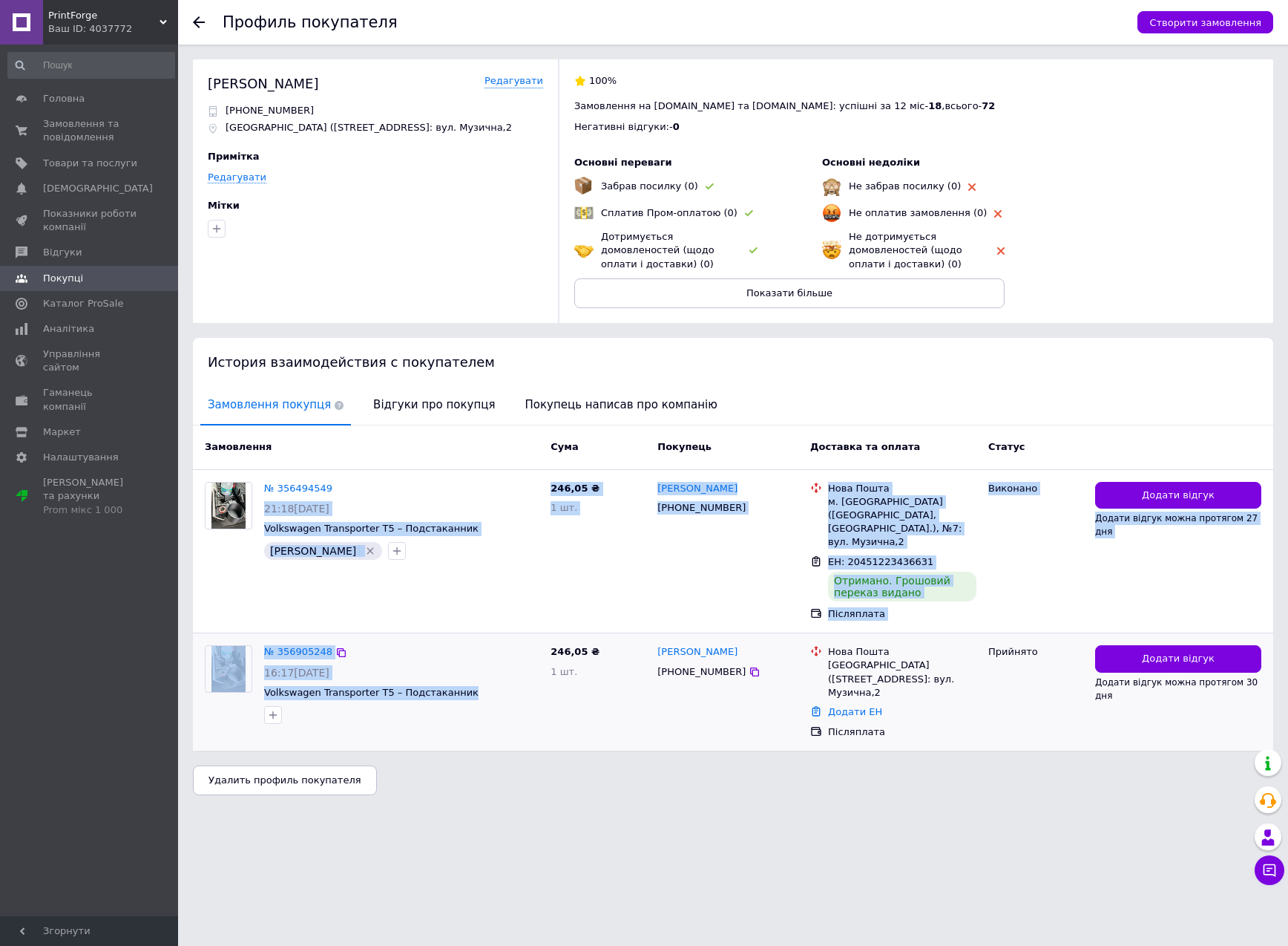
drag, startPoint x: 489, startPoint y: 485, endPoint x: 505, endPoint y: 713, distance: 228.6
click at [505, 706] on div "Замовлення Cума Покупець Доставка та оплата Статус № 356494549 21:18[DATE] Volk…" at bounding box center [732, 587] width 1080 height 325
click at [505, 713] on div "№ 356905248 16:17[DATE] Volkswagen Transporter T5 – Подстаканник" at bounding box center [401, 683] width 286 height 90
drag, startPoint x: 505, startPoint y: 712, endPoint x: 455, endPoint y: 513, distance: 205.2
click at [457, 520] on div "Замовлення Cума Покупець Доставка та оплата Статус № 356494549 21:18[DATE] Volk…" at bounding box center [732, 587] width 1080 height 325
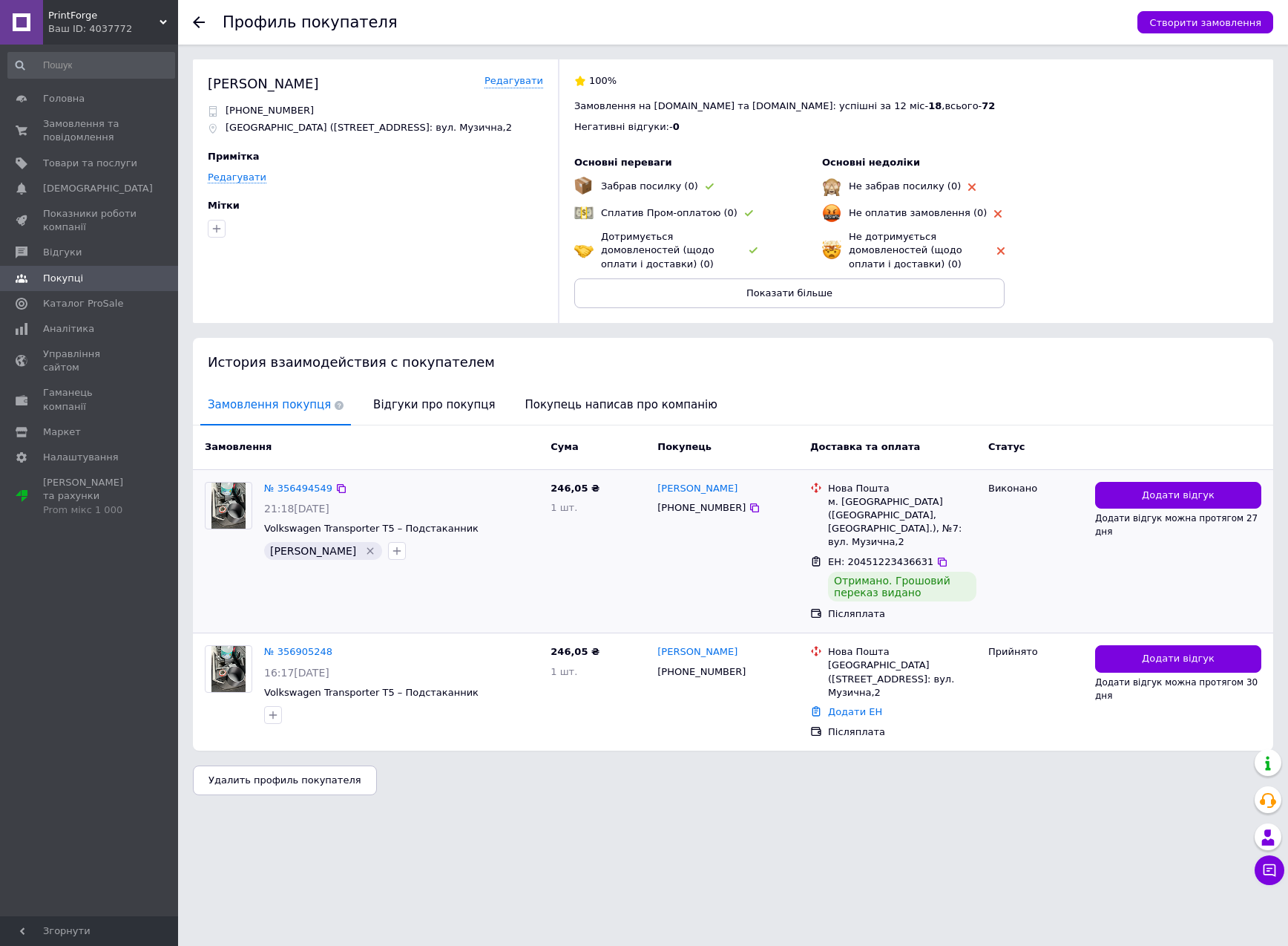
click at [455, 513] on div "21:18[DATE]" at bounding box center [401, 508] width 275 height 15
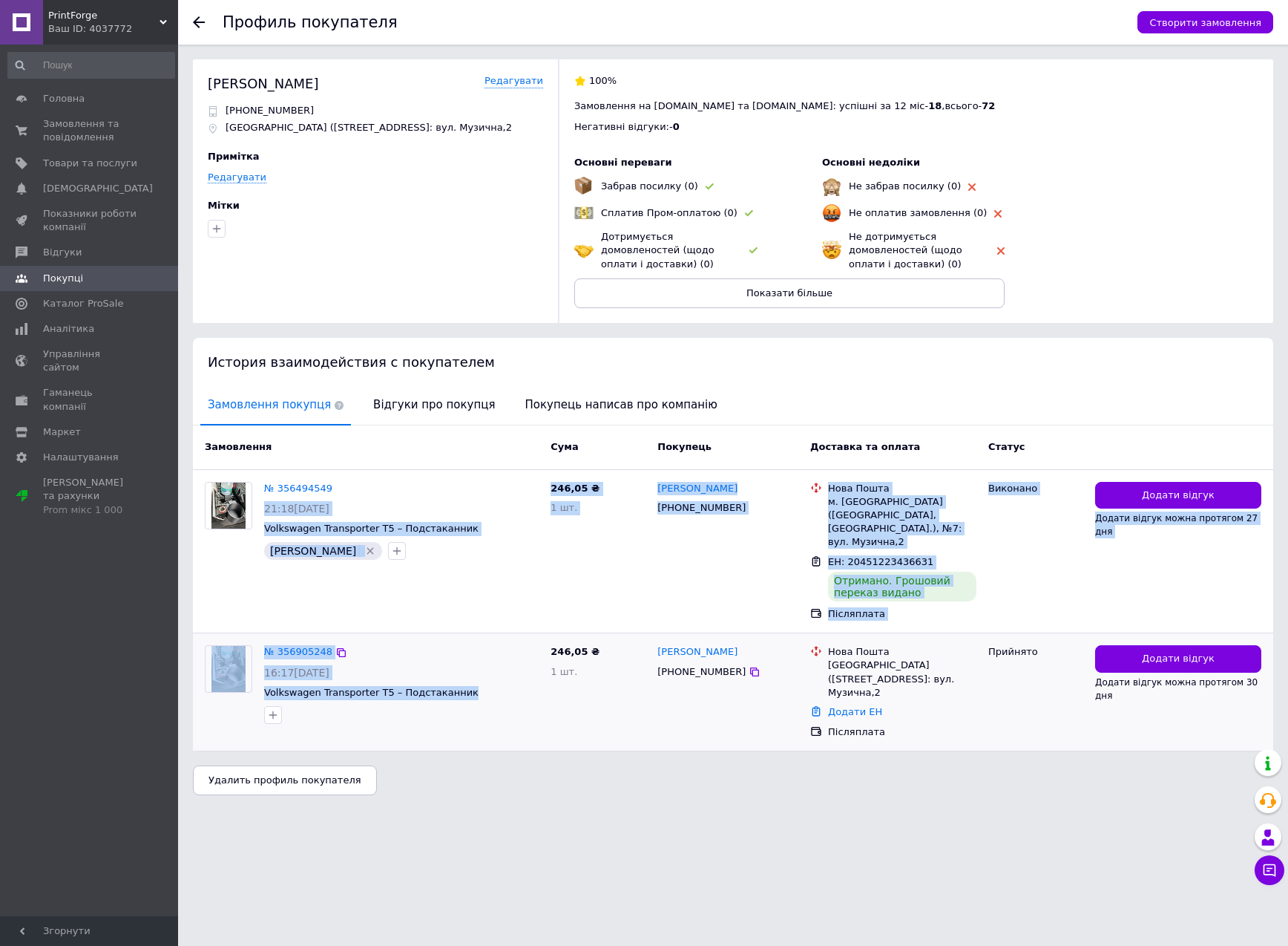
drag, startPoint x: 444, startPoint y: 607, endPoint x: 467, endPoint y: 711, distance: 106.5
click at [458, 681] on div "Замовлення Cума Покупець Доставка та оплата Статус № 356494549 21:18[DATE] Volk…" at bounding box center [732, 587] width 1080 height 325
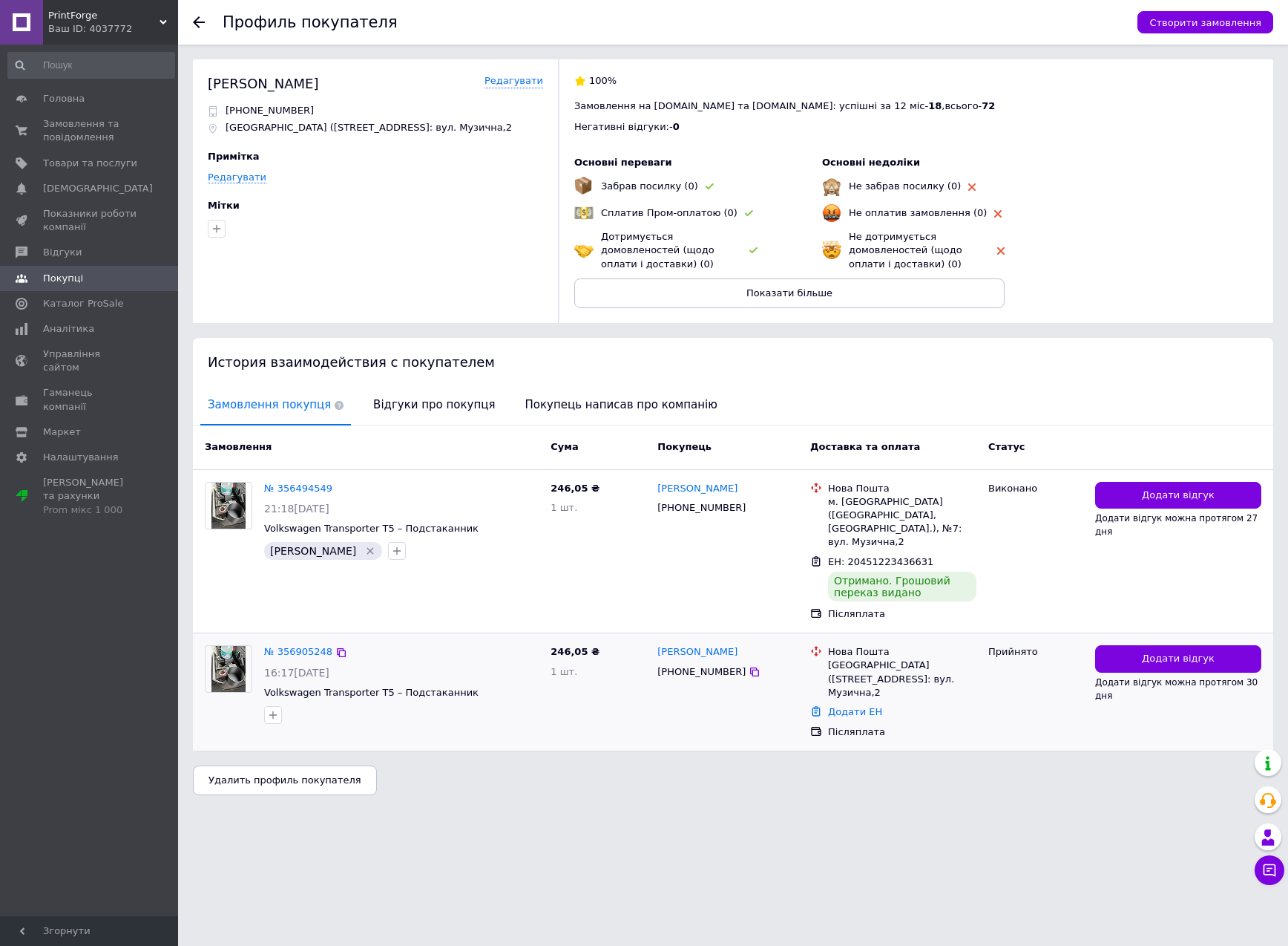
click at [468, 713] on div "№ 356905248 16:17[DATE] Volkswagen Transporter T5 – Подстаканник" at bounding box center [401, 683] width 286 height 90
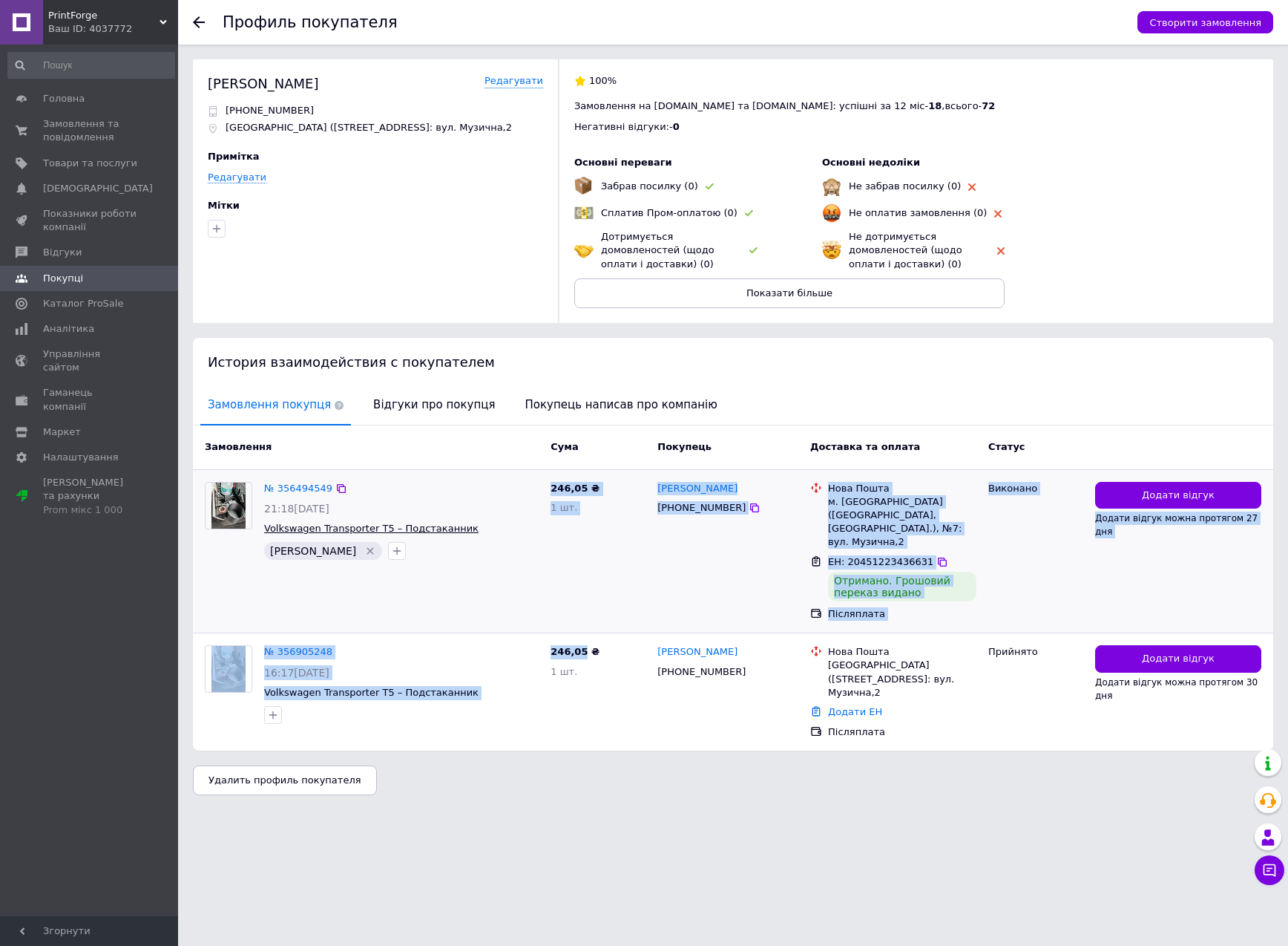
drag, startPoint x: 468, startPoint y: 713, endPoint x: 442, endPoint y: 532, distance: 182.9
click at [443, 547] on div "Замовлення Cума Покупець Доставка та оплата Статус № 356494549 21:18[DATE] Volk…" at bounding box center [732, 587] width 1080 height 325
click at [442, 531] on span "Volkswagen Transporter T5 – Подстаканник" at bounding box center [371, 528] width 214 height 12
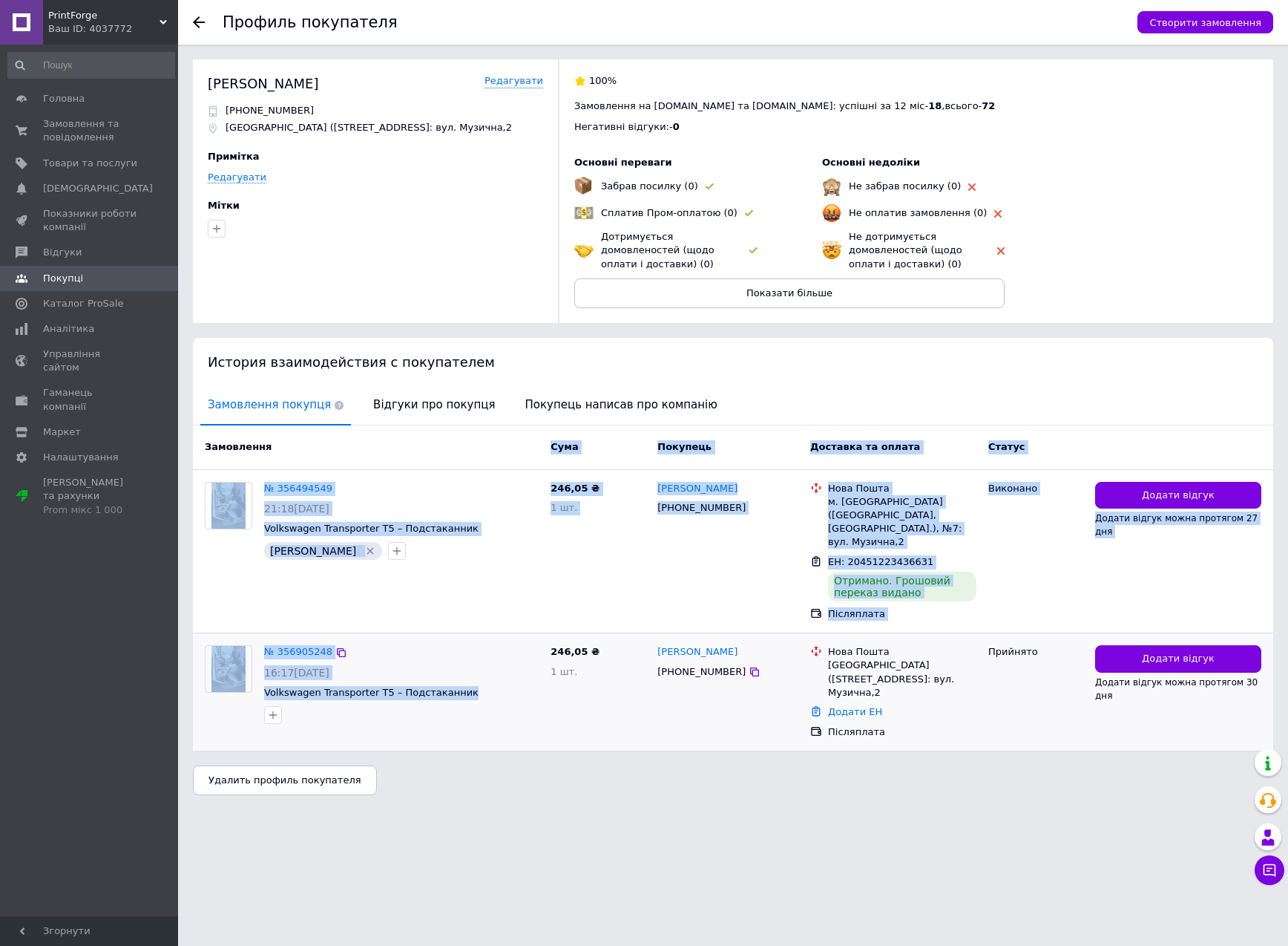
drag, startPoint x: 443, startPoint y: 455, endPoint x: 468, endPoint y: 705, distance: 251.2
click at [467, 704] on div "Замовлення Cума Покупець Доставка та оплата Статус № 356494549 21:18[DATE] Volk…" at bounding box center [732, 587] width 1080 height 325
click at [468, 705] on div at bounding box center [401, 714] width 280 height 24
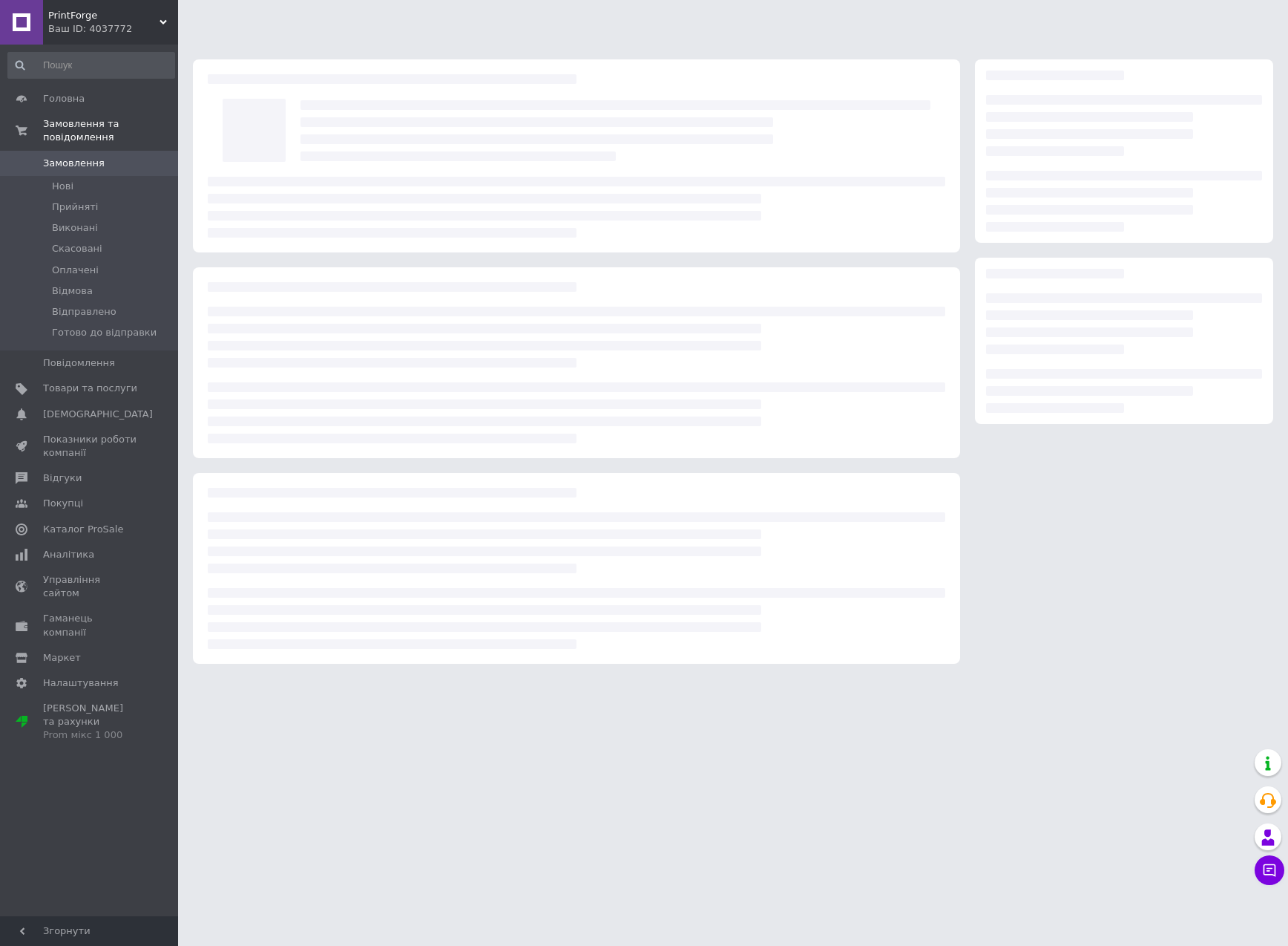
click at [471, 677] on html "PrintForge Ваш ID: 4037772 Сайт PrintForge Кабінет покупця Перевірити стан сист…" at bounding box center [644, 339] width 1288 height 679
